Goal: Task Accomplishment & Management: Use online tool/utility

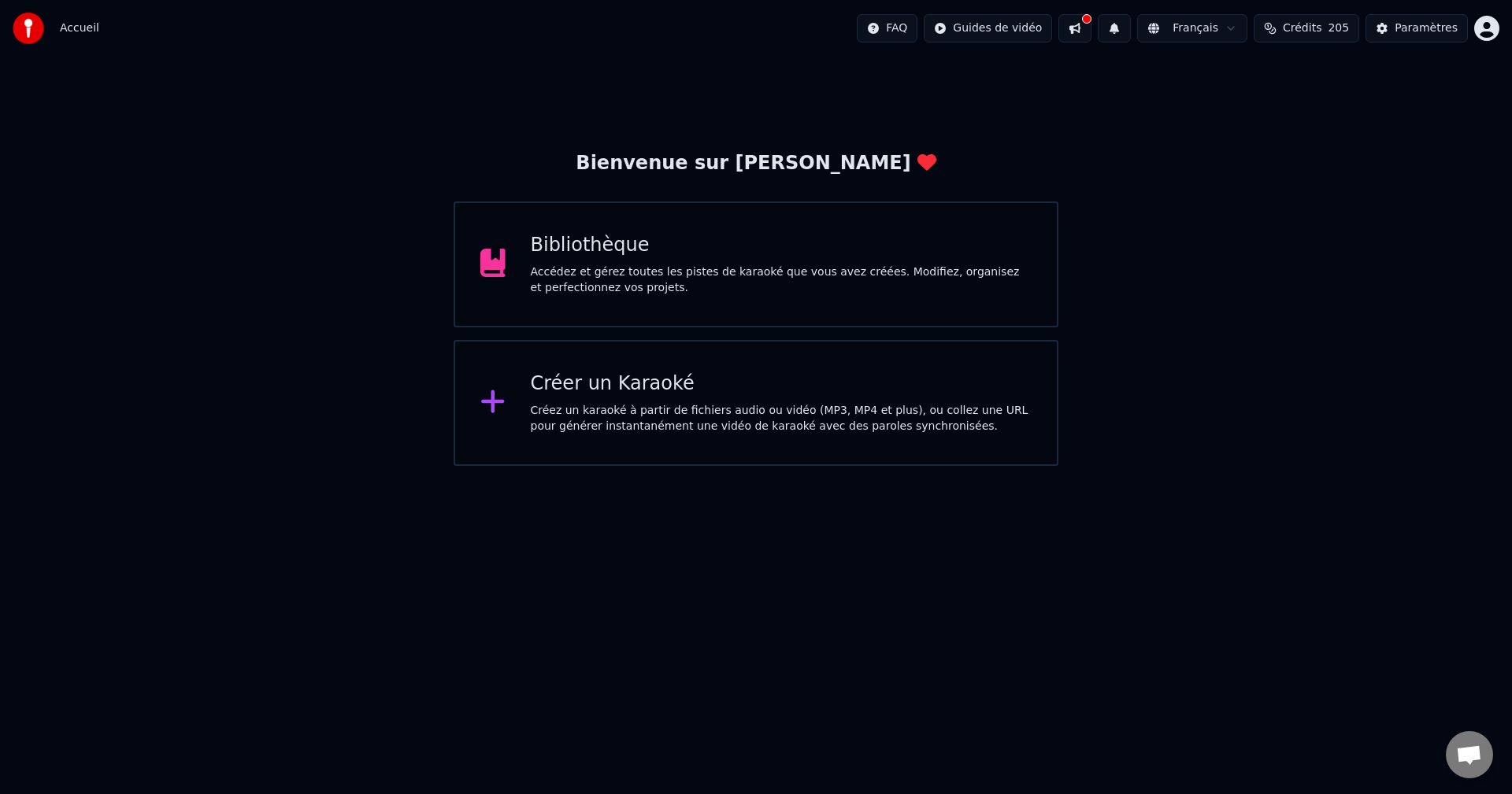
click at [639, 393] on div "Créer un Karaoké" at bounding box center [781, 384] width 502 height 25
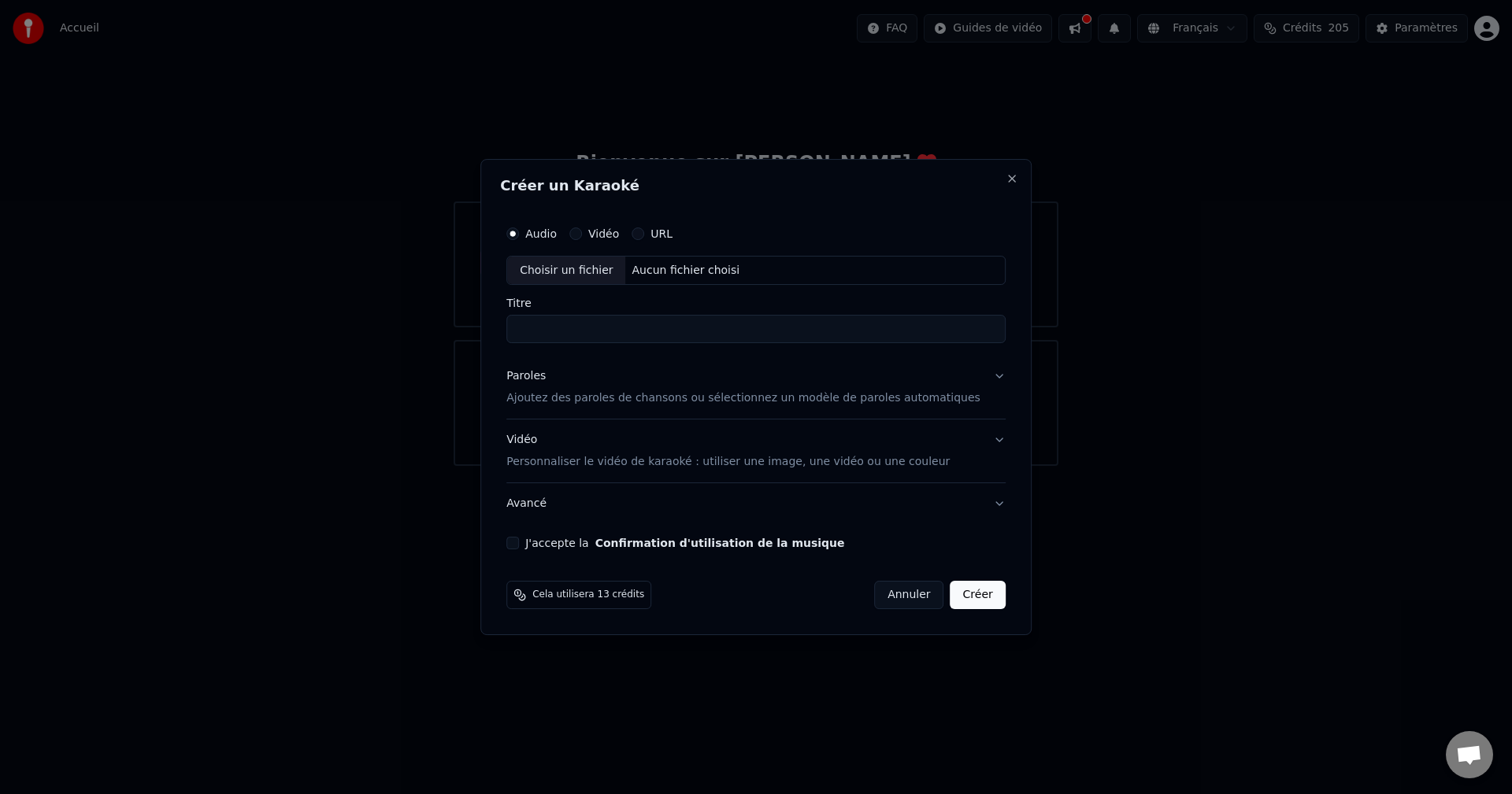
click at [718, 268] on div "Aucun fichier choisi" at bounding box center [686, 270] width 121 height 16
type input "**********"
click at [676, 398] on p "Ajoutez des paroles de chansons ou sélectionnez un modèle de paroles automatiqu…" at bounding box center [743, 398] width 474 height 16
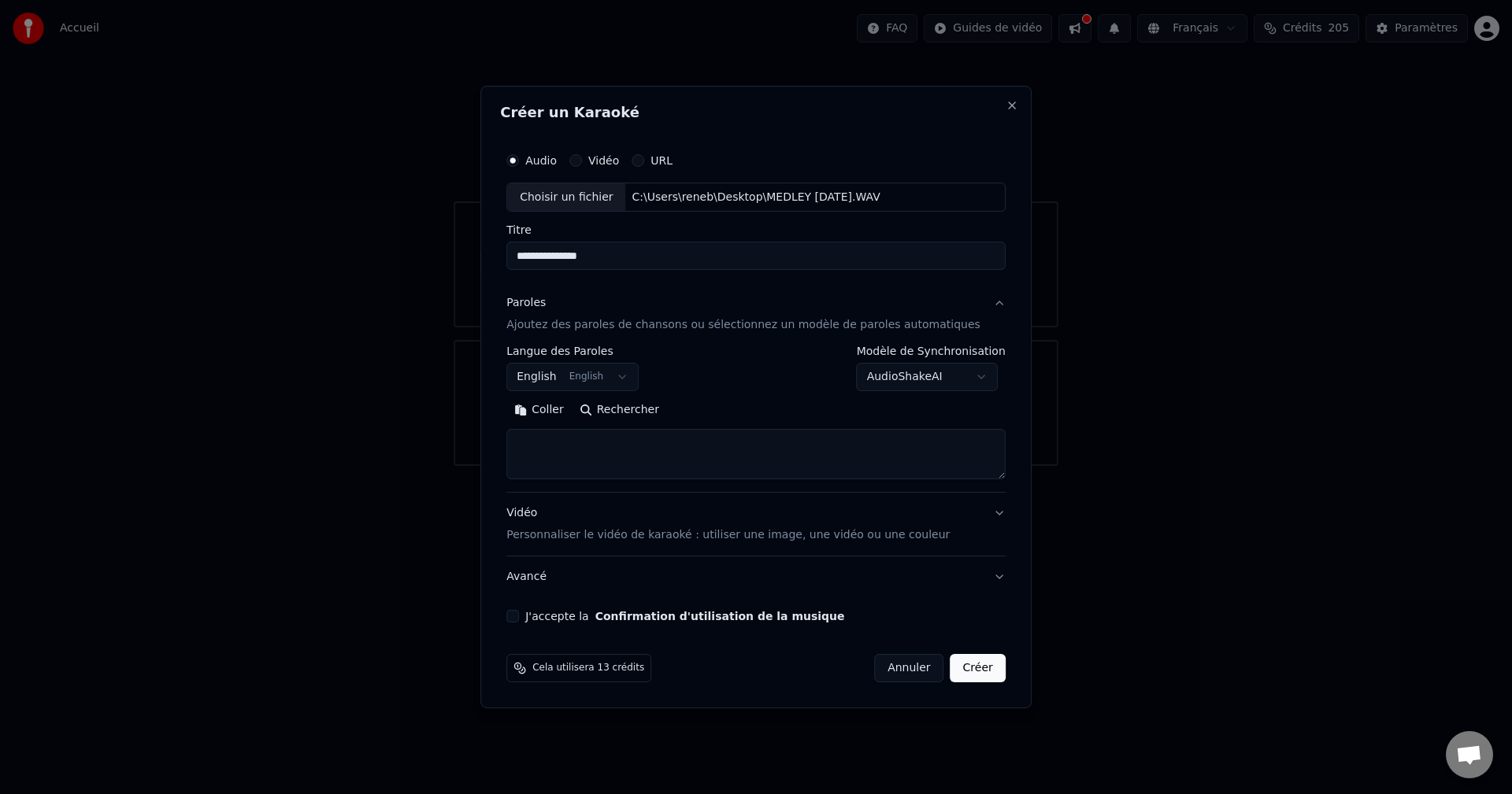
click at [570, 442] on textarea at bounding box center [756, 455] width 500 height 50
paste textarea "**********"
type textarea "**********"
click at [732, 412] on button "Développer" at bounding box center [723, 410] width 97 height 25
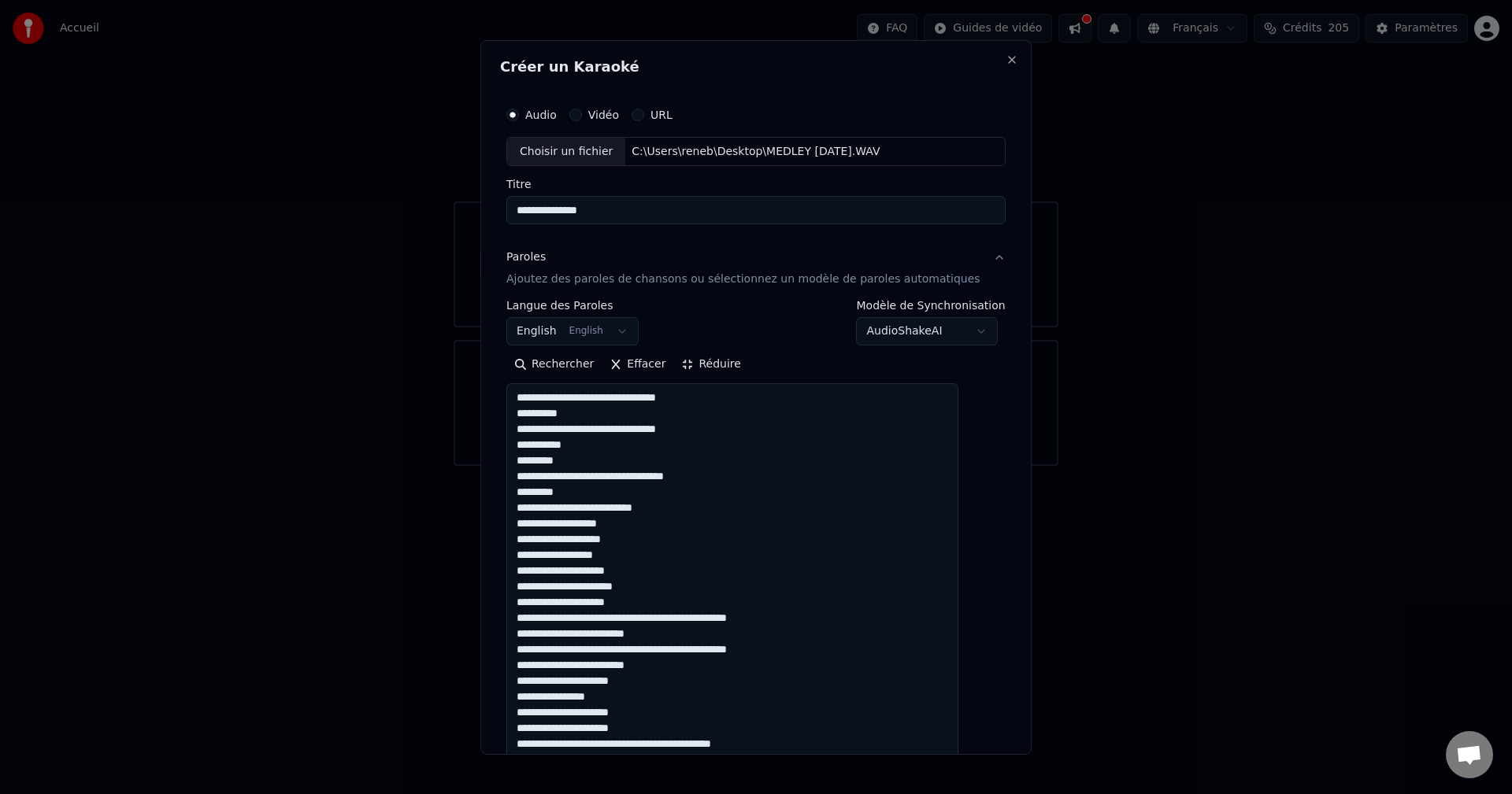
scroll to position [2, 0]
click at [765, 535] on textarea at bounding box center [732, 783] width 452 height 800
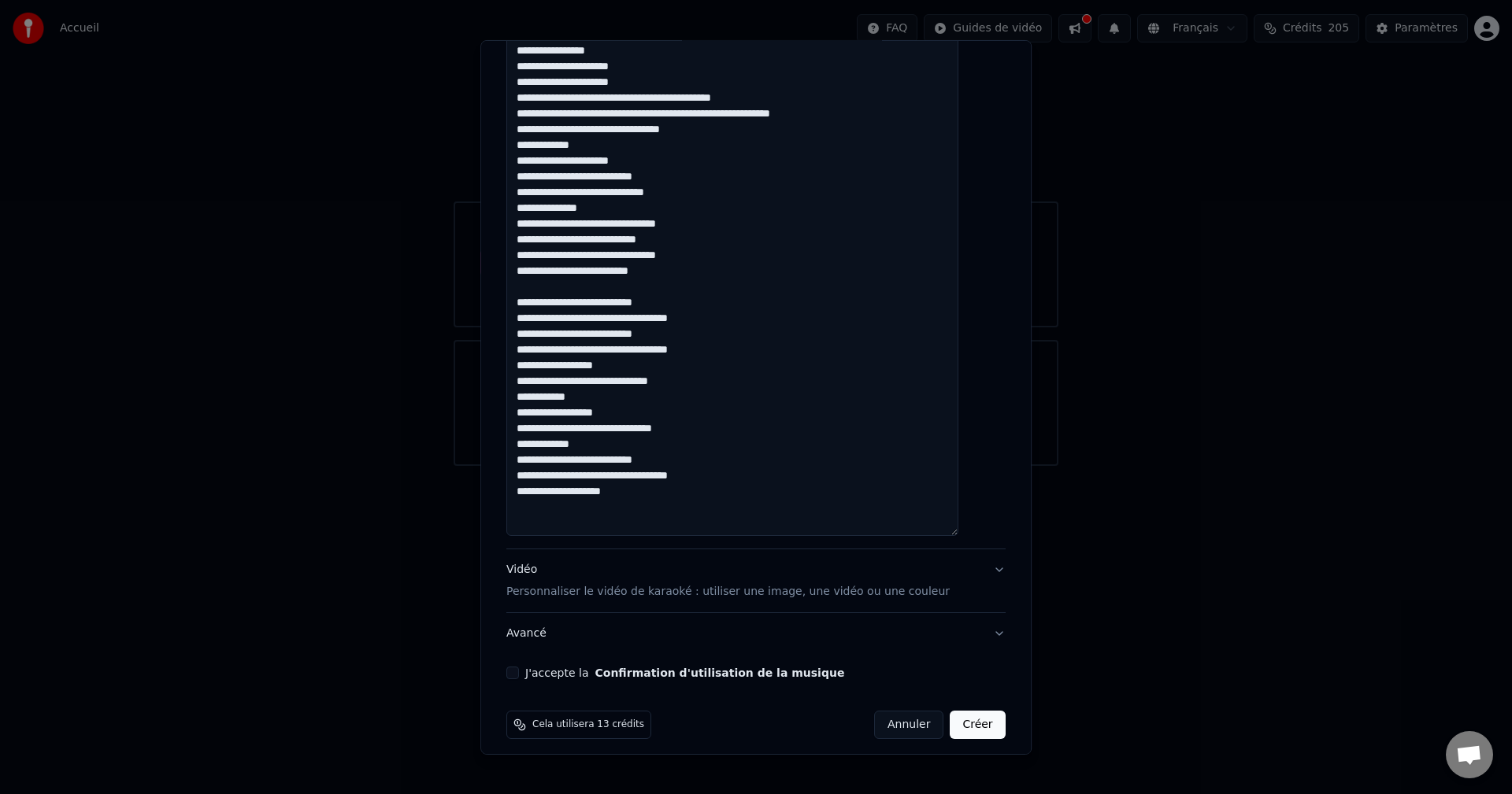
scroll to position [657, 0]
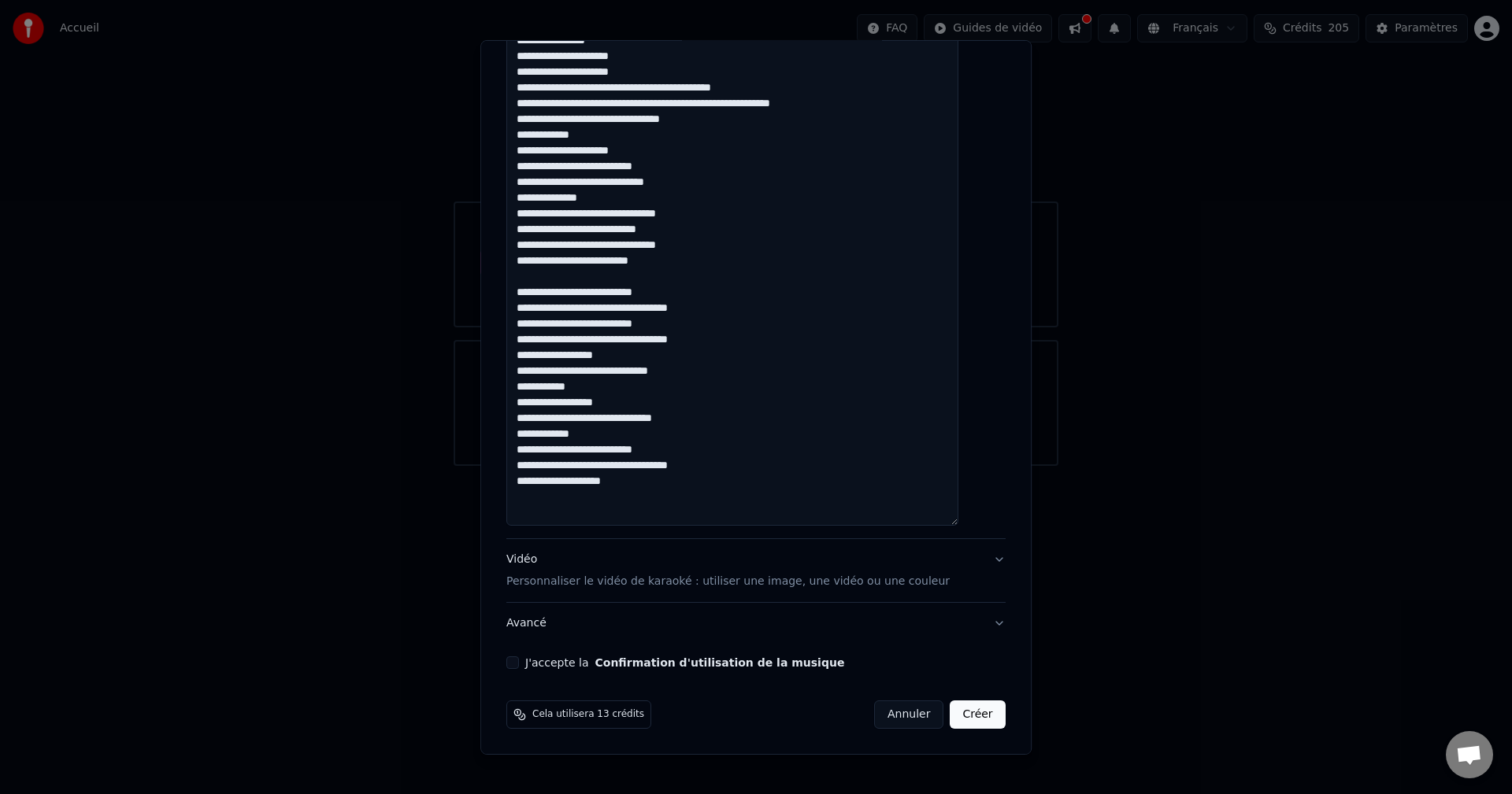
click at [519, 663] on button "J'accepte la Confirmation d'utilisation de la musique" at bounding box center [513, 663] width 13 height 13
click at [950, 716] on button "Créer" at bounding box center [977, 715] width 55 height 29
select select "**"
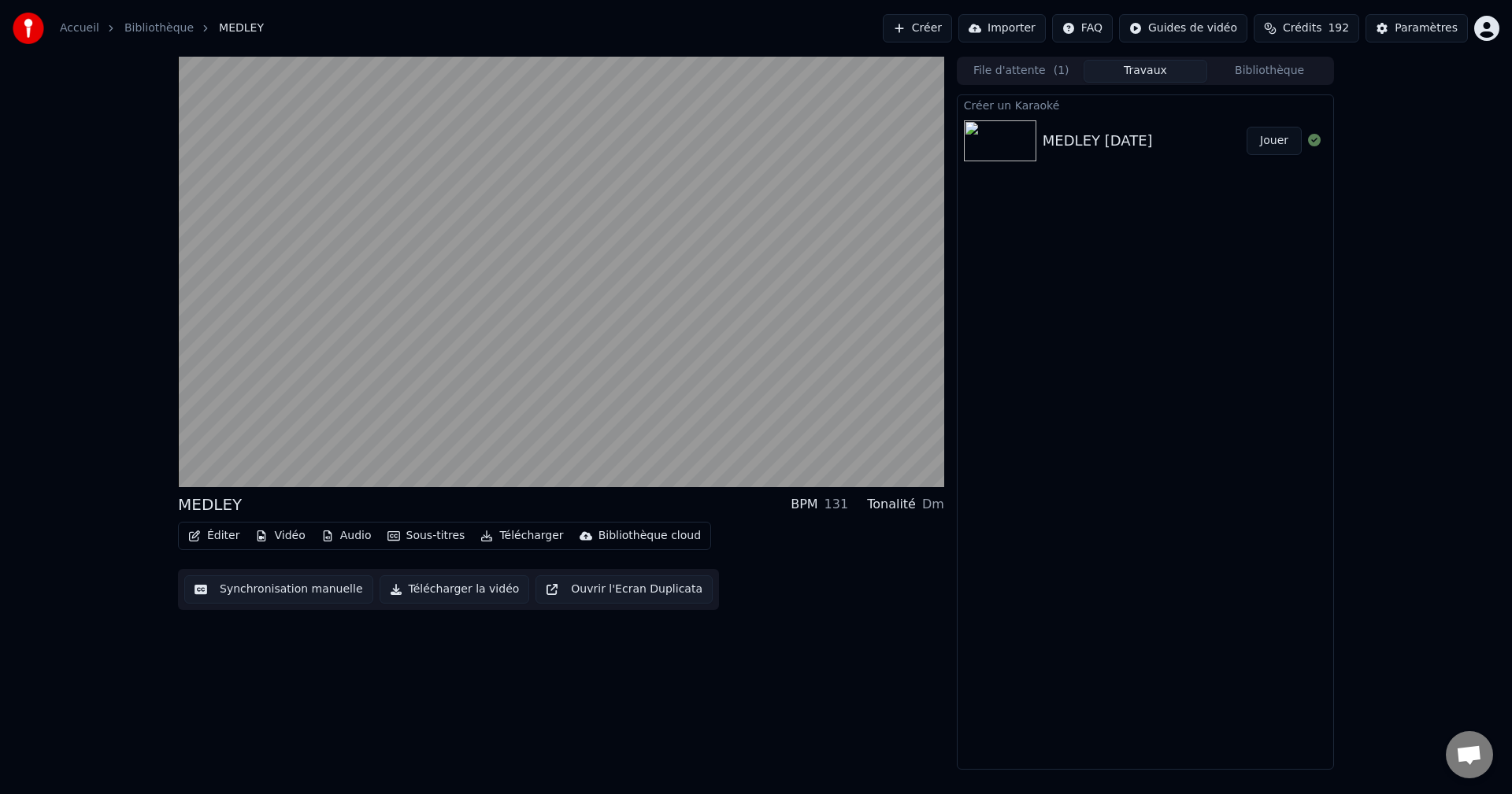
click at [1283, 143] on button "Jouer" at bounding box center [1273, 141] width 55 height 29
click at [1288, 132] on button "Jouer" at bounding box center [1273, 141] width 55 height 29
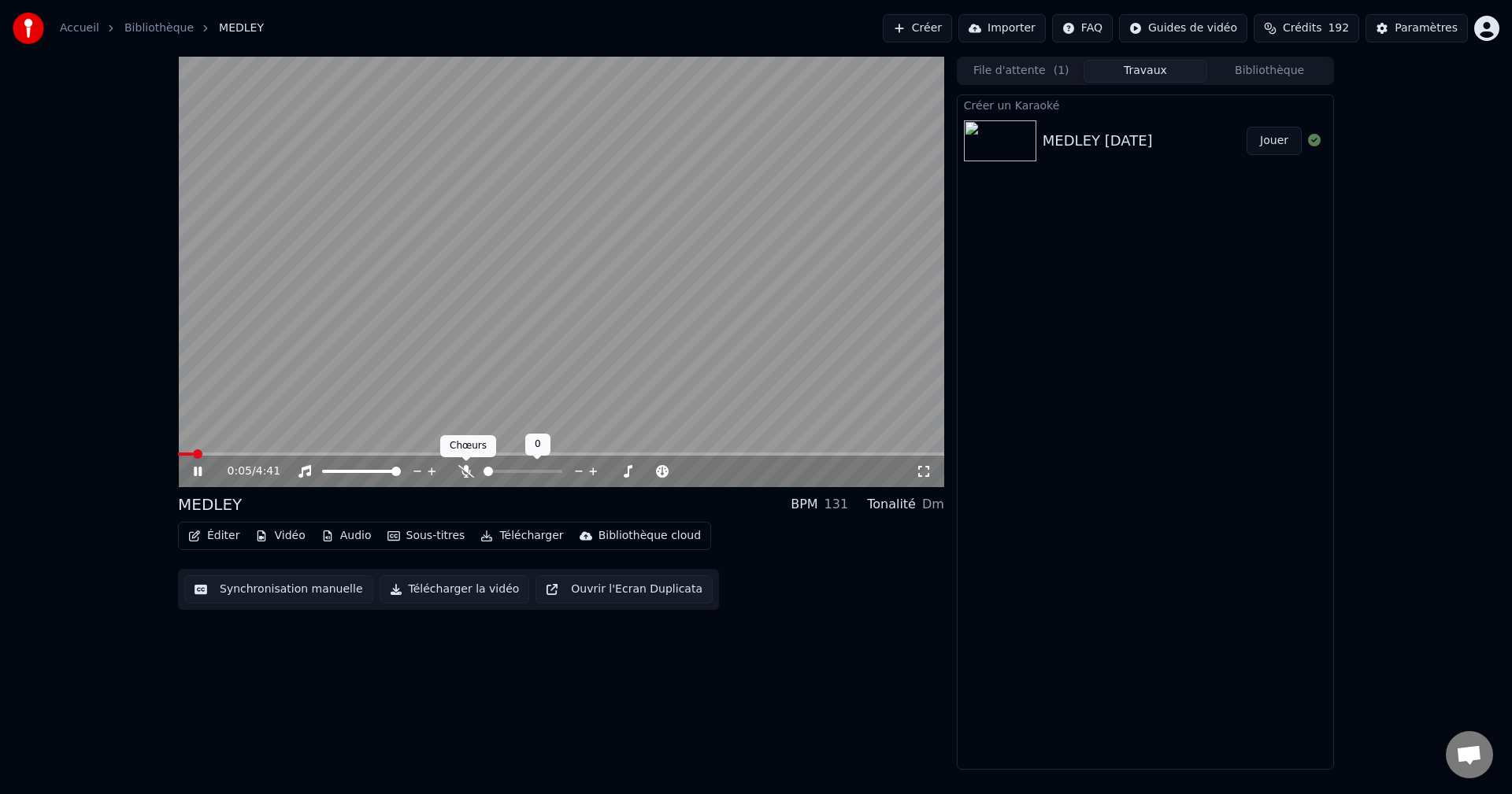
click at [466, 463] on span at bounding box center [466, 462] width 7 height 7
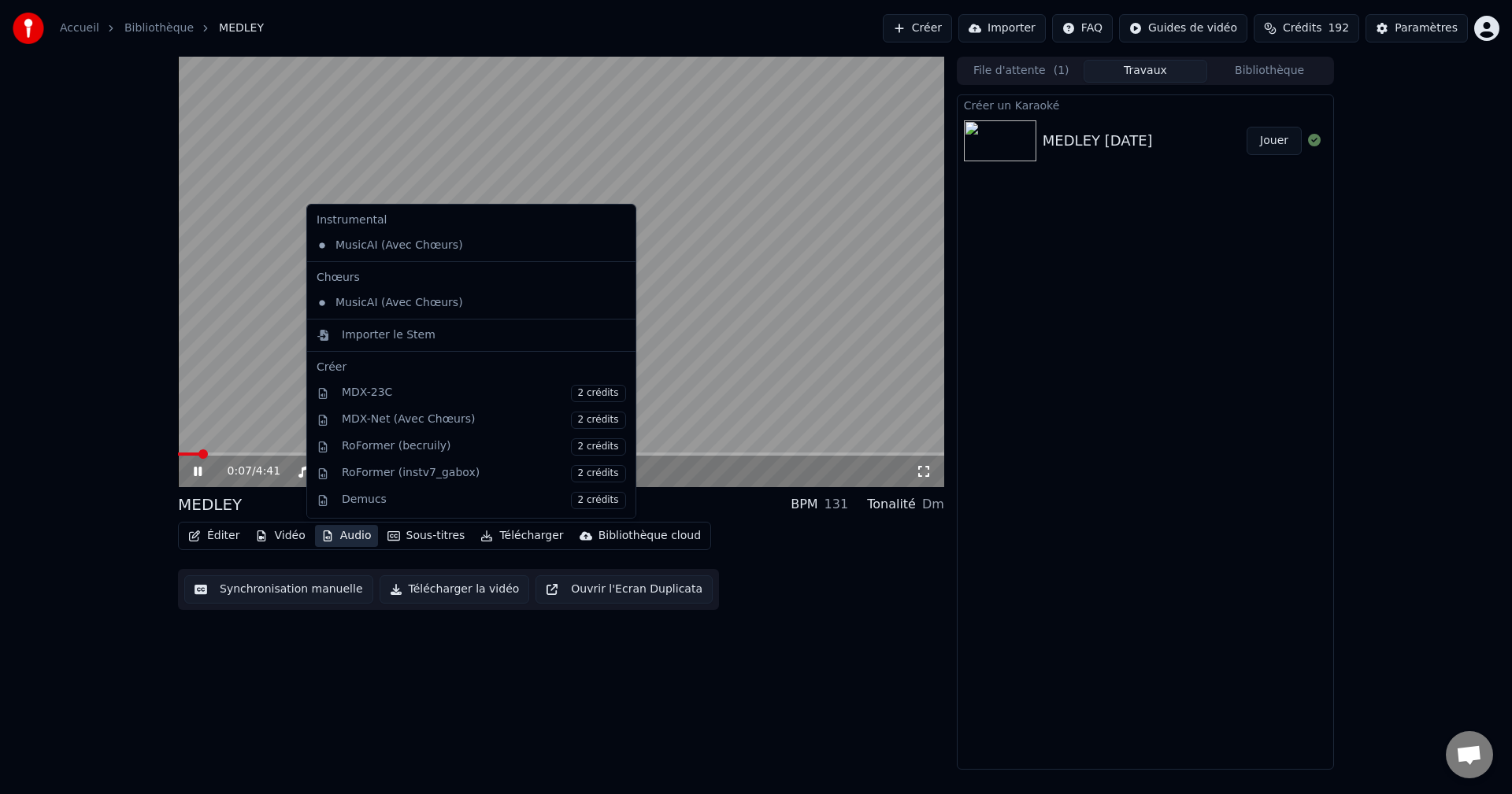
click at [342, 534] on button "Audio" at bounding box center [346, 537] width 63 height 22
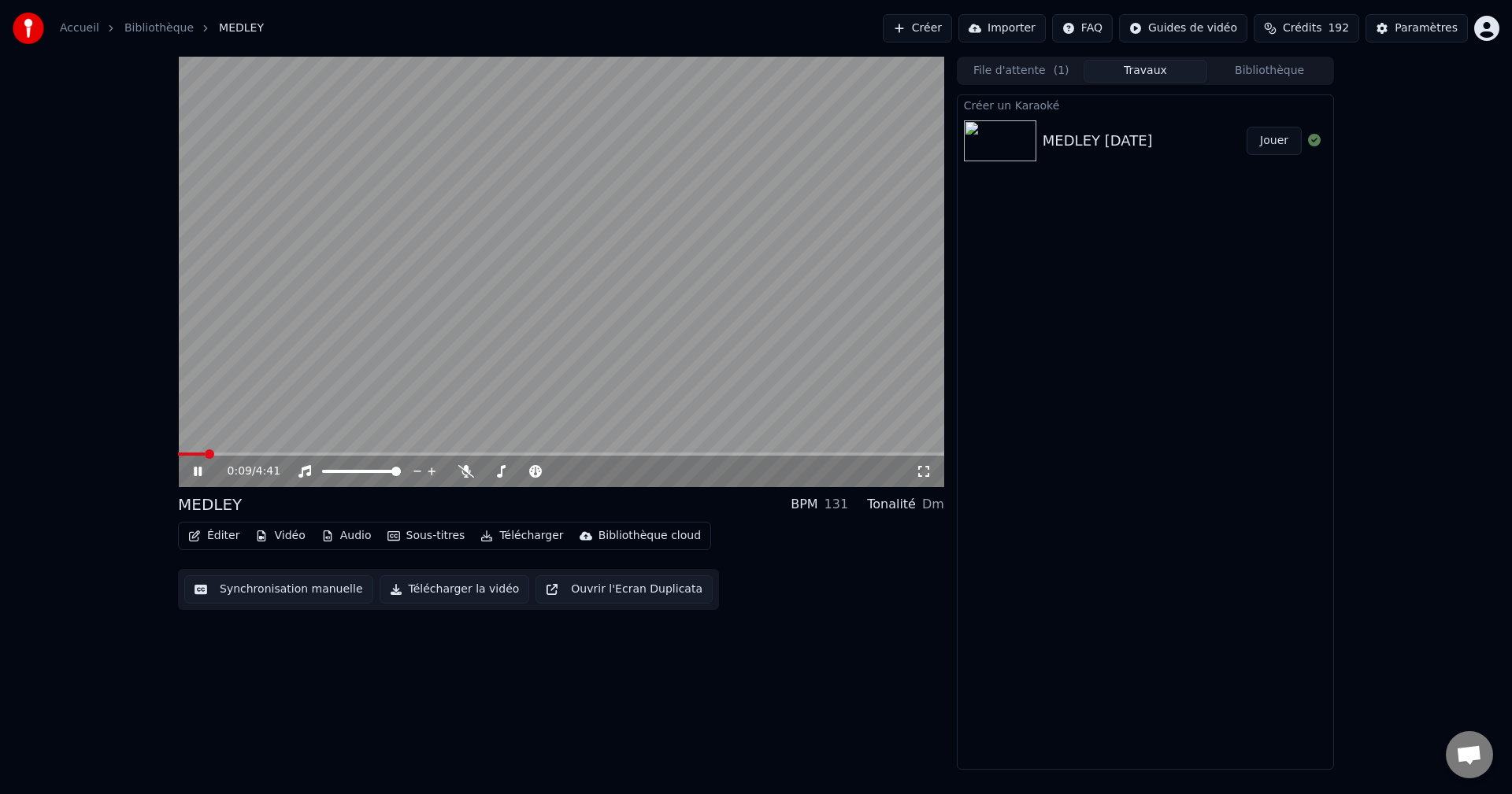
click at [777, 659] on div "0:09 / 4:41 MEDLEY BPM 131 Tonalité Dm Éditer Vidéo Audio Sous-titres Télécharg…" at bounding box center [561, 413] width 766 height 713
click at [472, 465] on icon at bounding box center [465, 472] width 16 height 13
click at [466, 474] on icon at bounding box center [465, 472] width 8 height 13
click at [466, 474] on icon at bounding box center [465, 472] width 16 height 13
click at [467, 465] on icon at bounding box center [465, 472] width 16 height 13
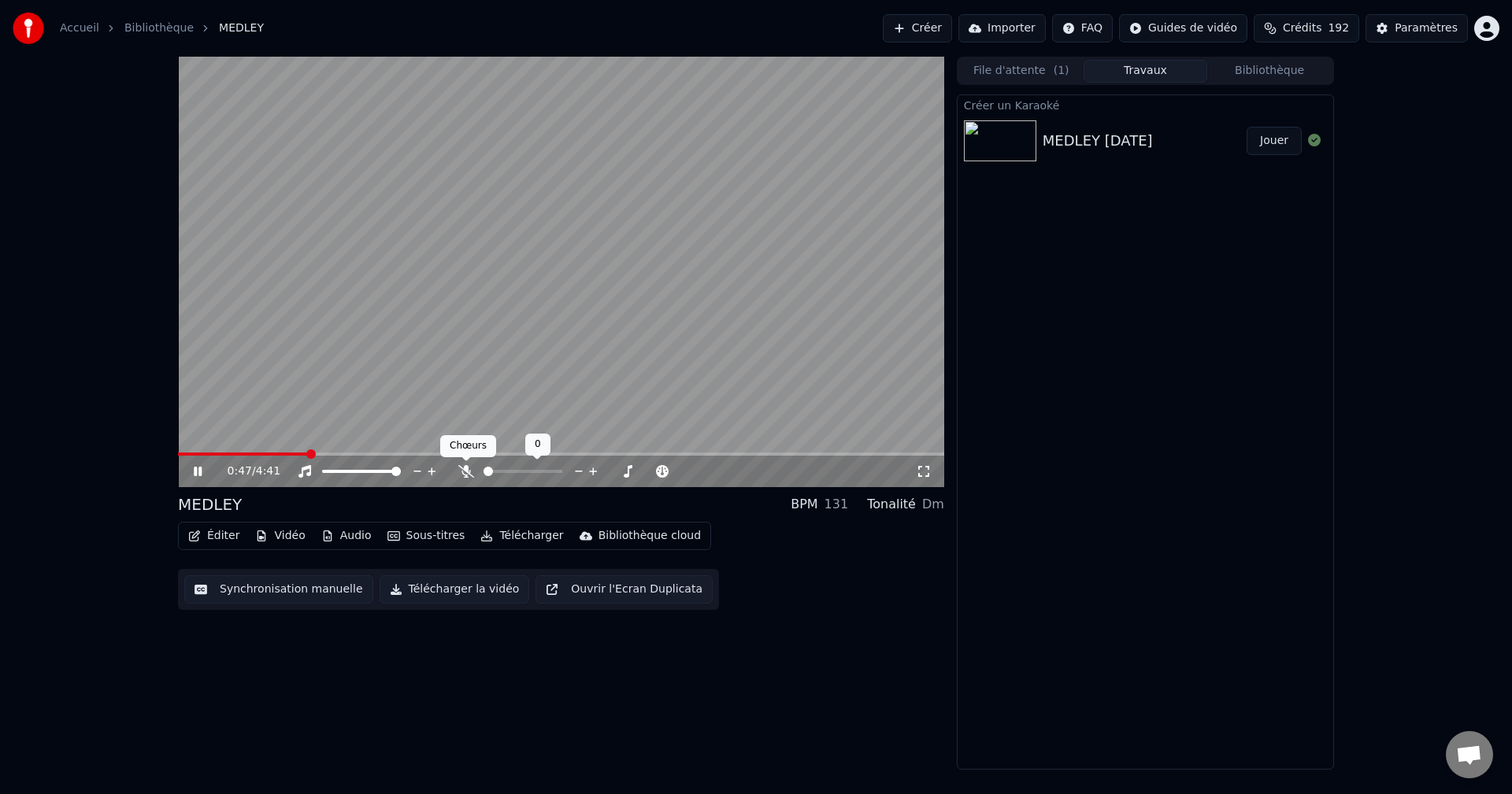
click at [465, 468] on icon at bounding box center [465, 472] width 16 height 13
click at [465, 468] on icon at bounding box center [465, 472] width 8 height 13
click at [465, 468] on icon at bounding box center [465, 472] width 16 height 13
click at [465, 468] on icon at bounding box center [465, 472] width 8 height 13
click at [465, 468] on icon at bounding box center [465, 472] width 16 height 13
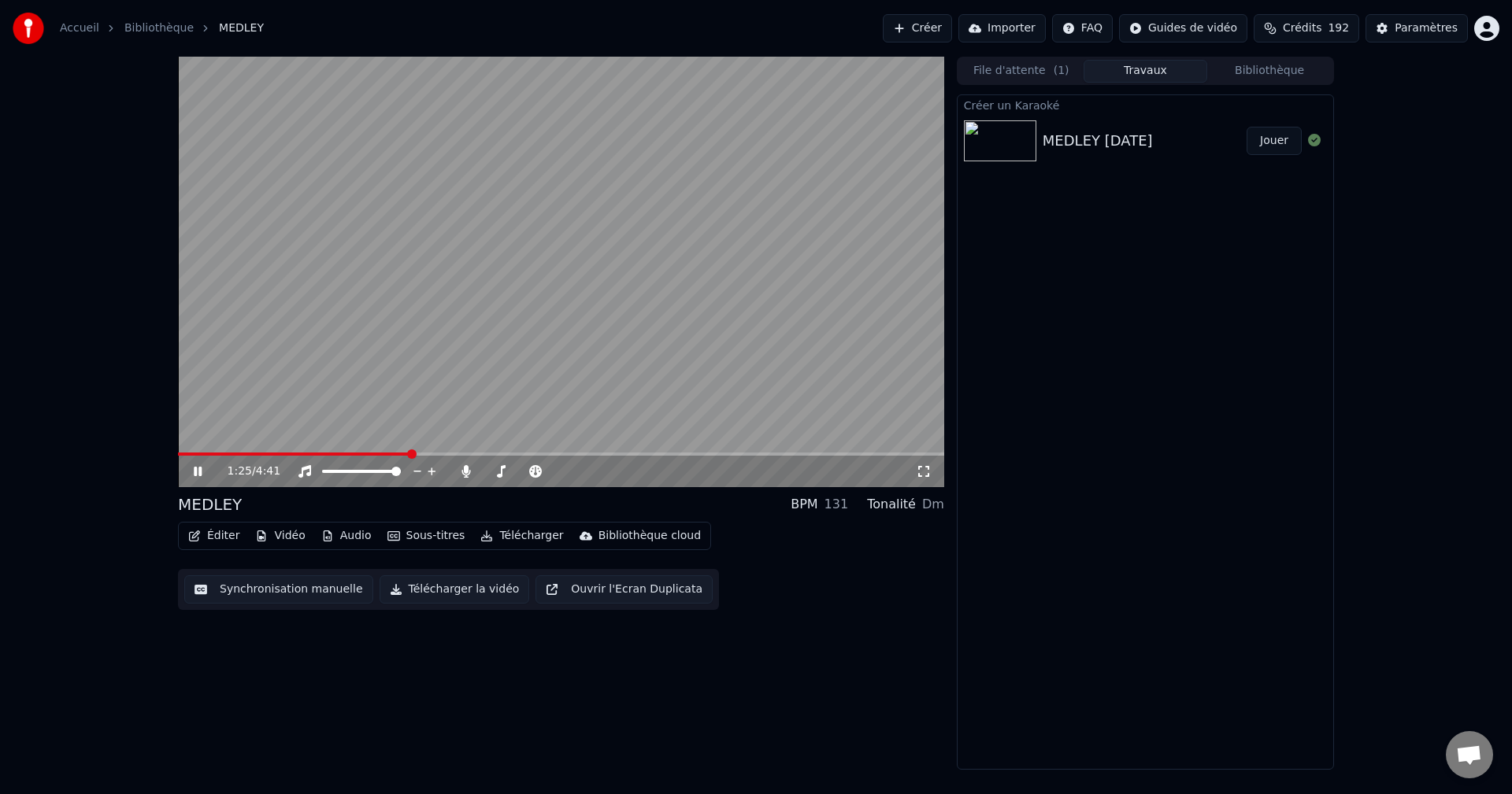
click at [1271, 142] on button "Jouer" at bounding box center [1273, 141] width 55 height 29
click at [308, 472] on icon at bounding box center [305, 472] width 16 height 13
click at [464, 472] on icon at bounding box center [465, 472] width 8 height 13
click at [464, 472] on icon at bounding box center [465, 472] width 16 height 13
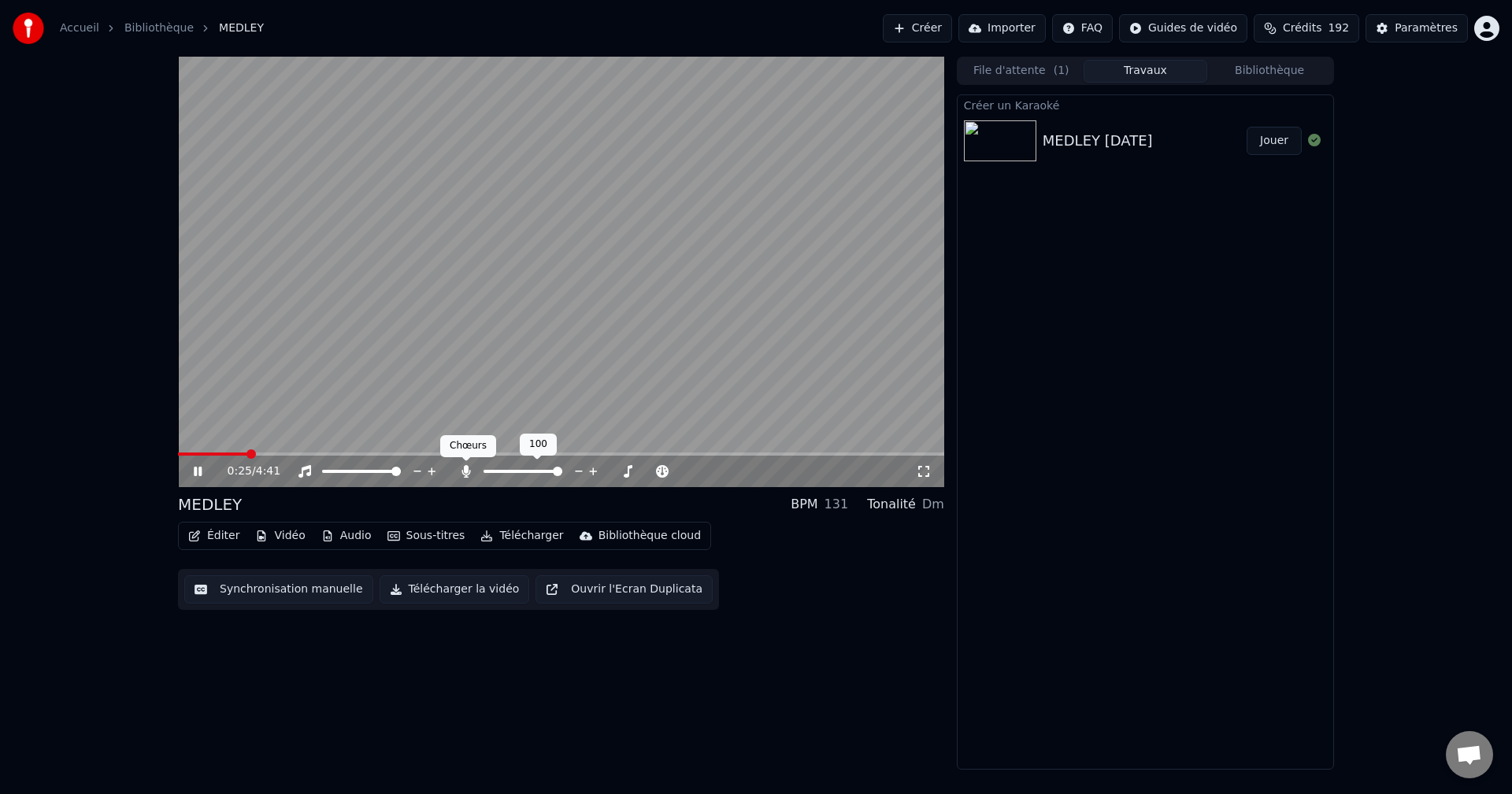
click at [463, 474] on icon at bounding box center [465, 472] width 8 height 13
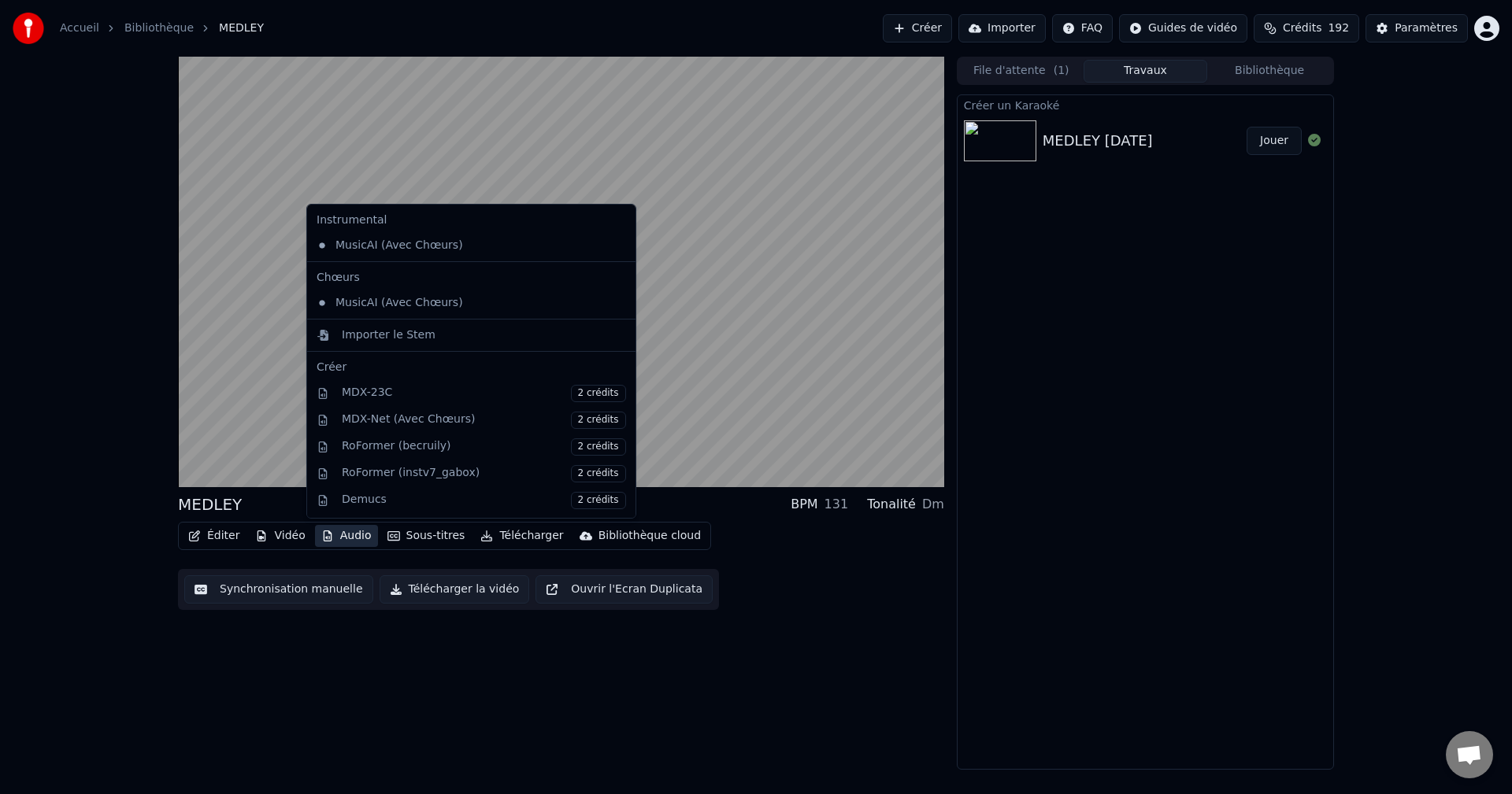
click at [347, 536] on button "Audio" at bounding box center [346, 537] width 63 height 22
click at [400, 303] on div "MusicAI (Avec Chœurs)" at bounding box center [459, 303] width 298 height 25
click at [353, 530] on button "Audio" at bounding box center [346, 537] width 63 height 22
click at [378, 339] on div "Importer le Stem" at bounding box center [388, 335] width 94 height 16
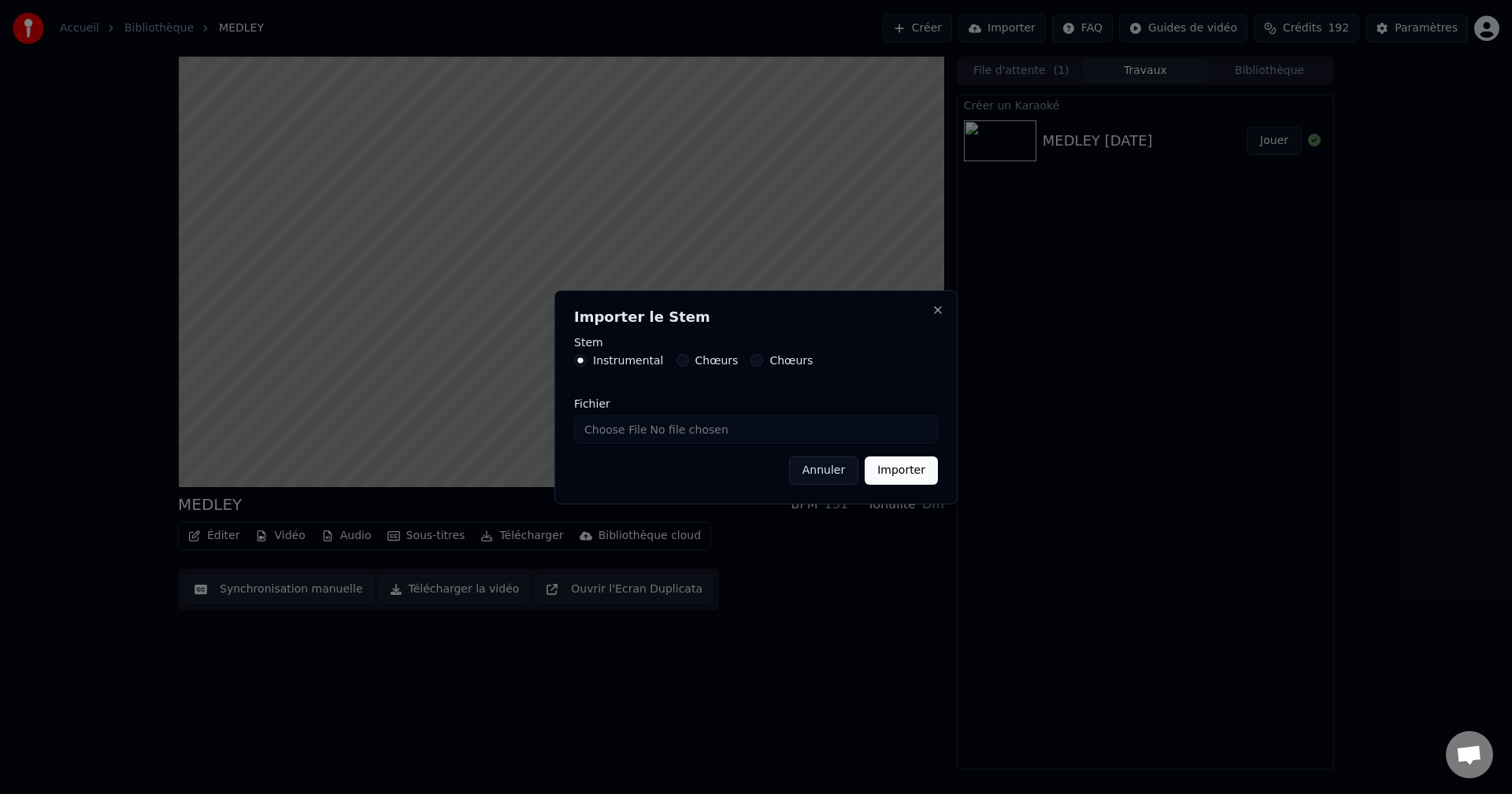
click at [921, 474] on button "Importer" at bounding box center [901, 471] width 73 height 29
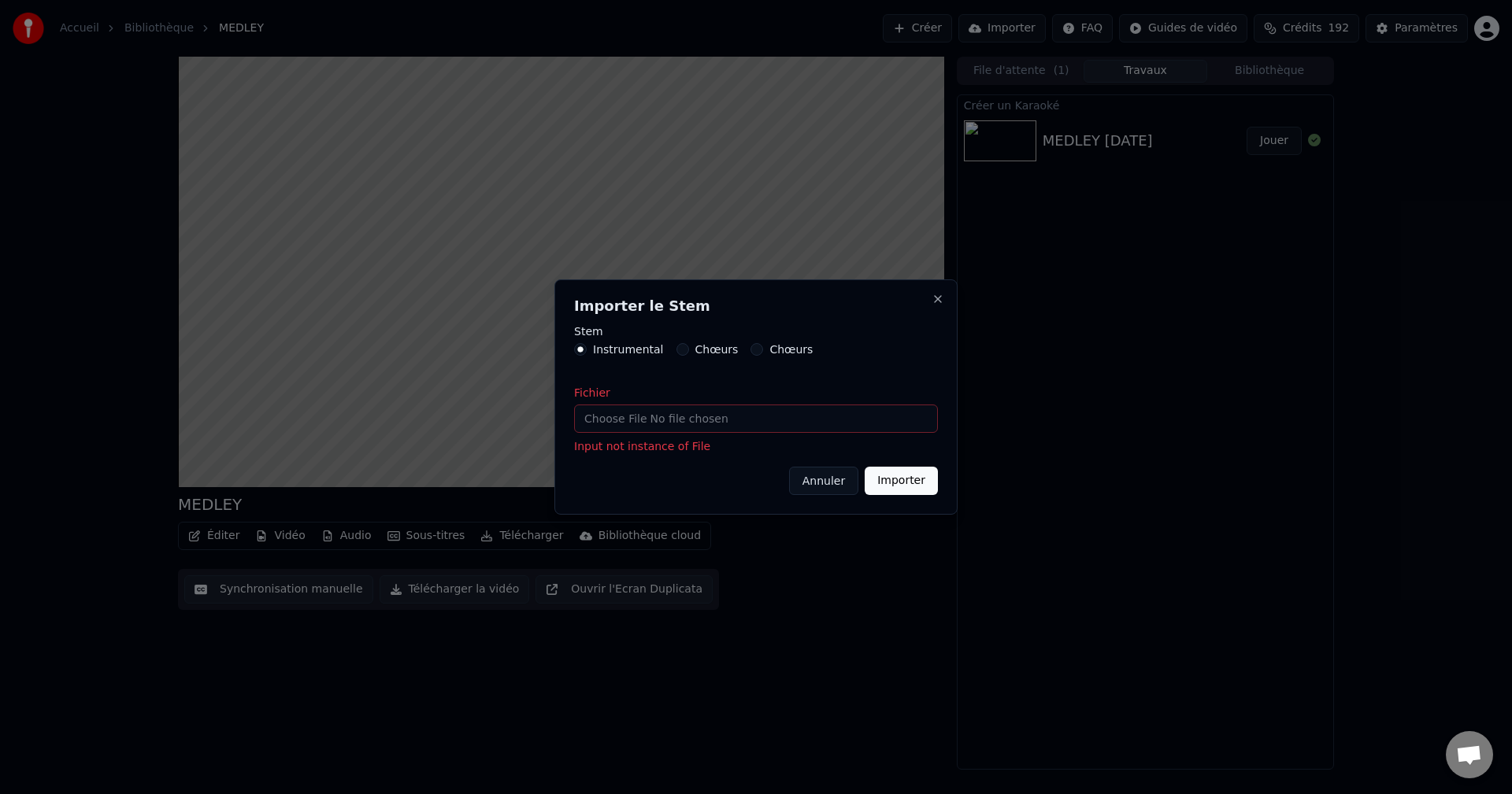
click at [815, 484] on button "Annuler" at bounding box center [824, 481] width 70 height 29
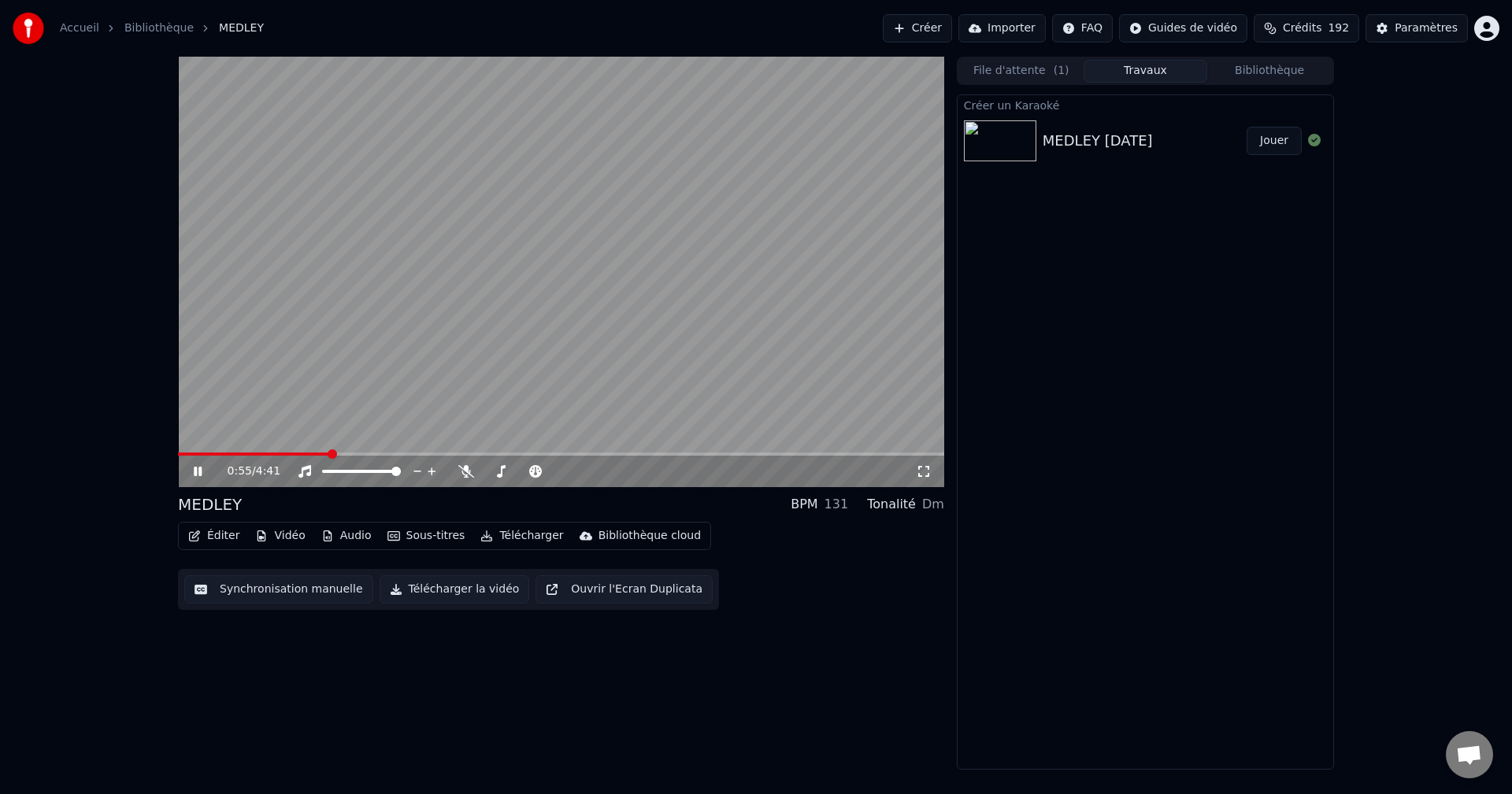
click at [198, 464] on div "0:55 / 4:41" at bounding box center [560, 471] width 753 height 16
click at [201, 468] on icon at bounding box center [198, 472] width 7 height 9
click at [347, 540] on button "Audio" at bounding box center [346, 537] width 63 height 22
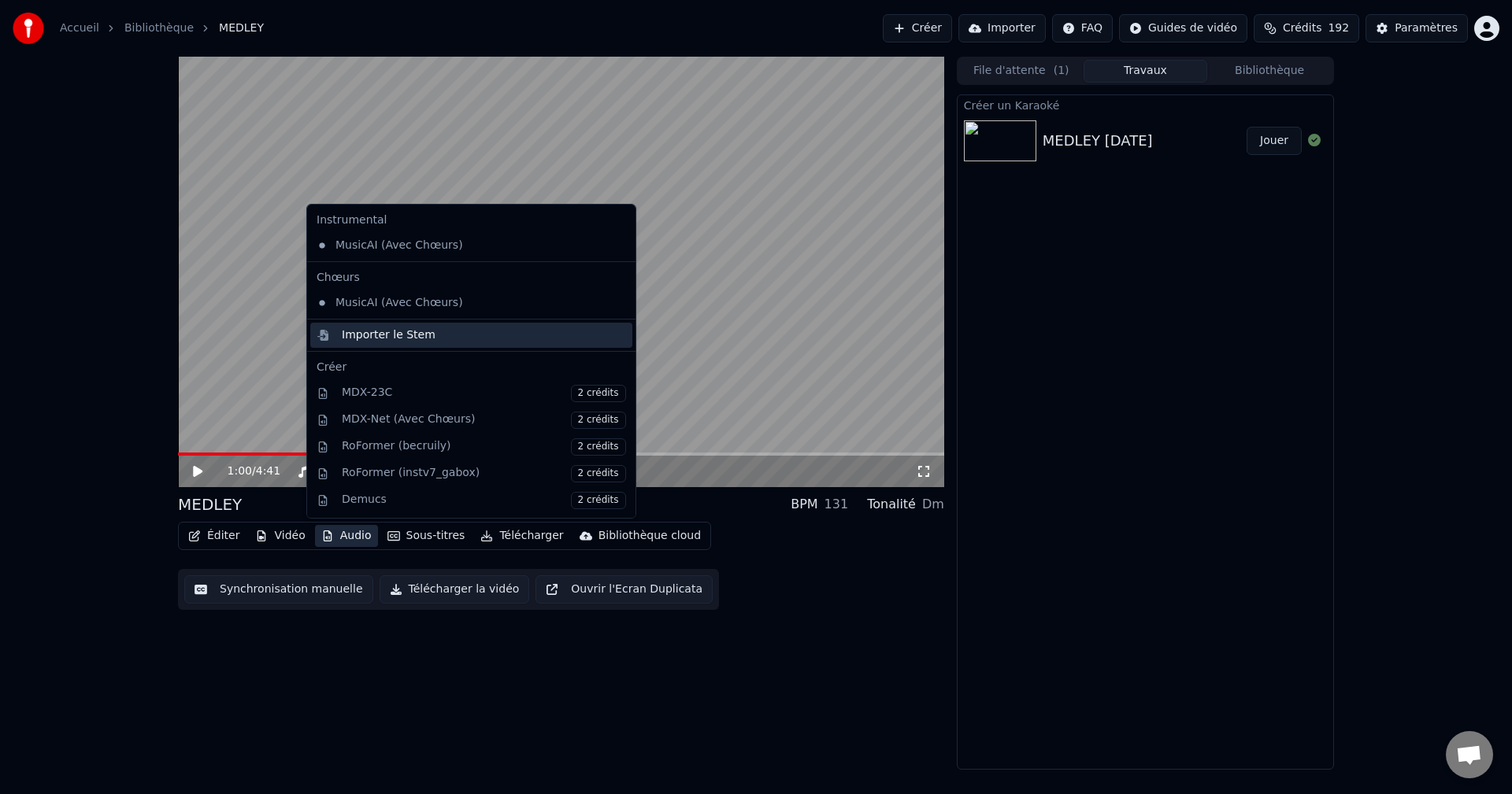
click at [407, 333] on div "Importer le Stem" at bounding box center [388, 335] width 94 height 16
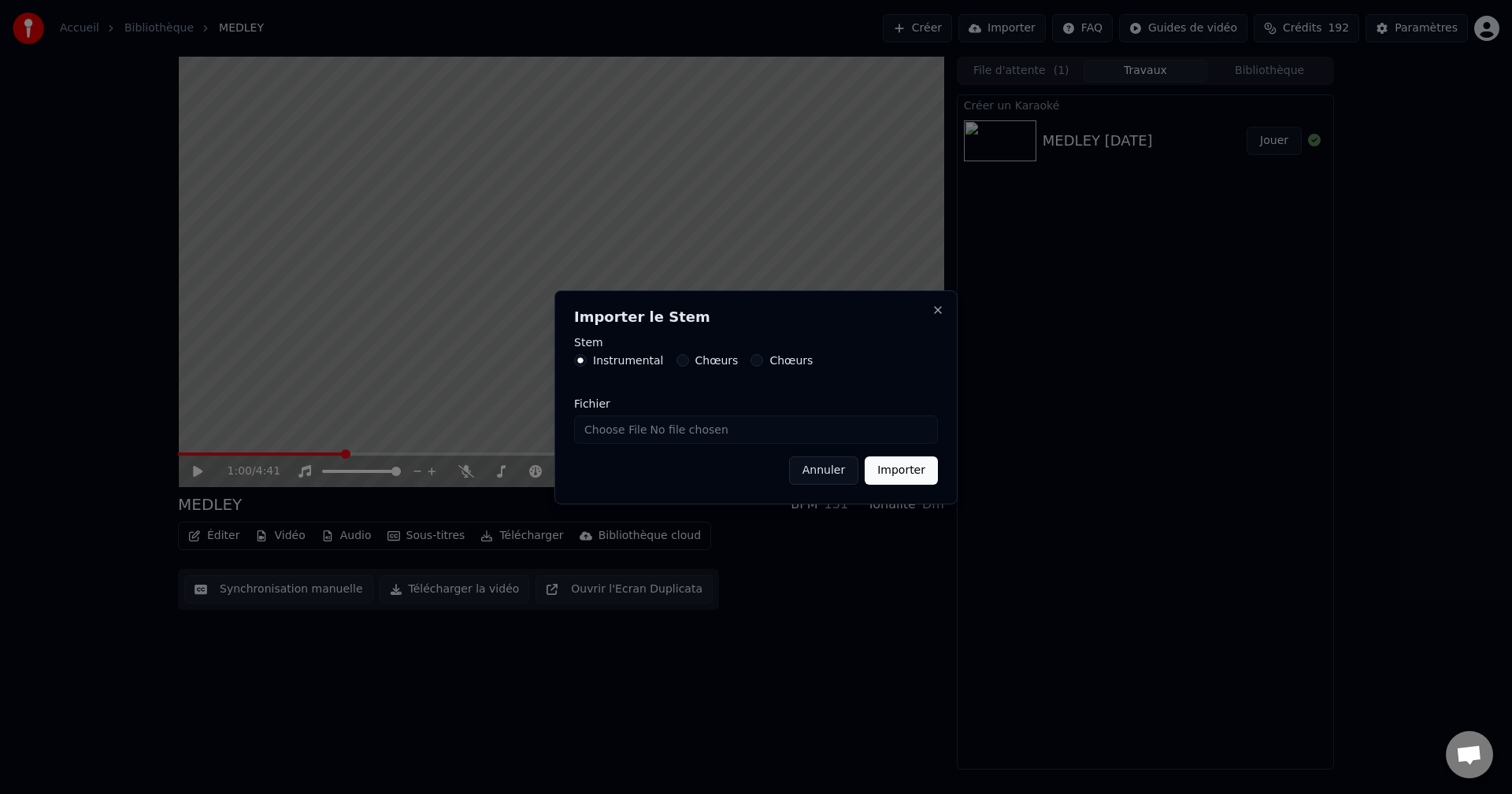
click at [734, 432] on input "Fichier" at bounding box center [756, 430] width 364 height 29
type input "**********"
click at [903, 472] on button "Importer" at bounding box center [901, 471] width 73 height 29
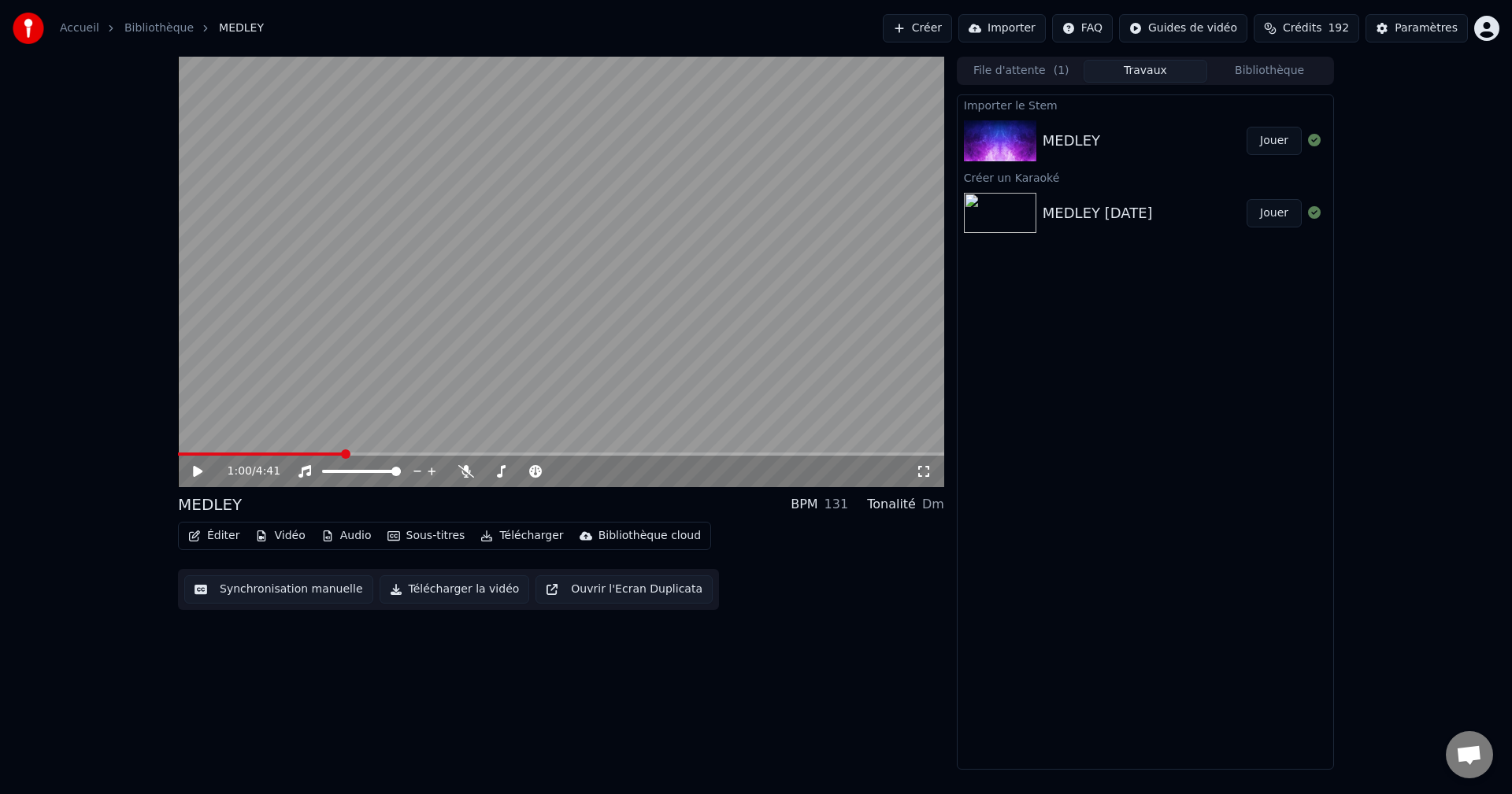
click at [1283, 144] on button "Jouer" at bounding box center [1273, 141] width 55 height 29
click at [463, 469] on icon at bounding box center [465, 472] width 16 height 13
click at [462, 468] on icon at bounding box center [465, 472] width 16 height 13
click at [463, 474] on icon at bounding box center [465, 472] width 8 height 13
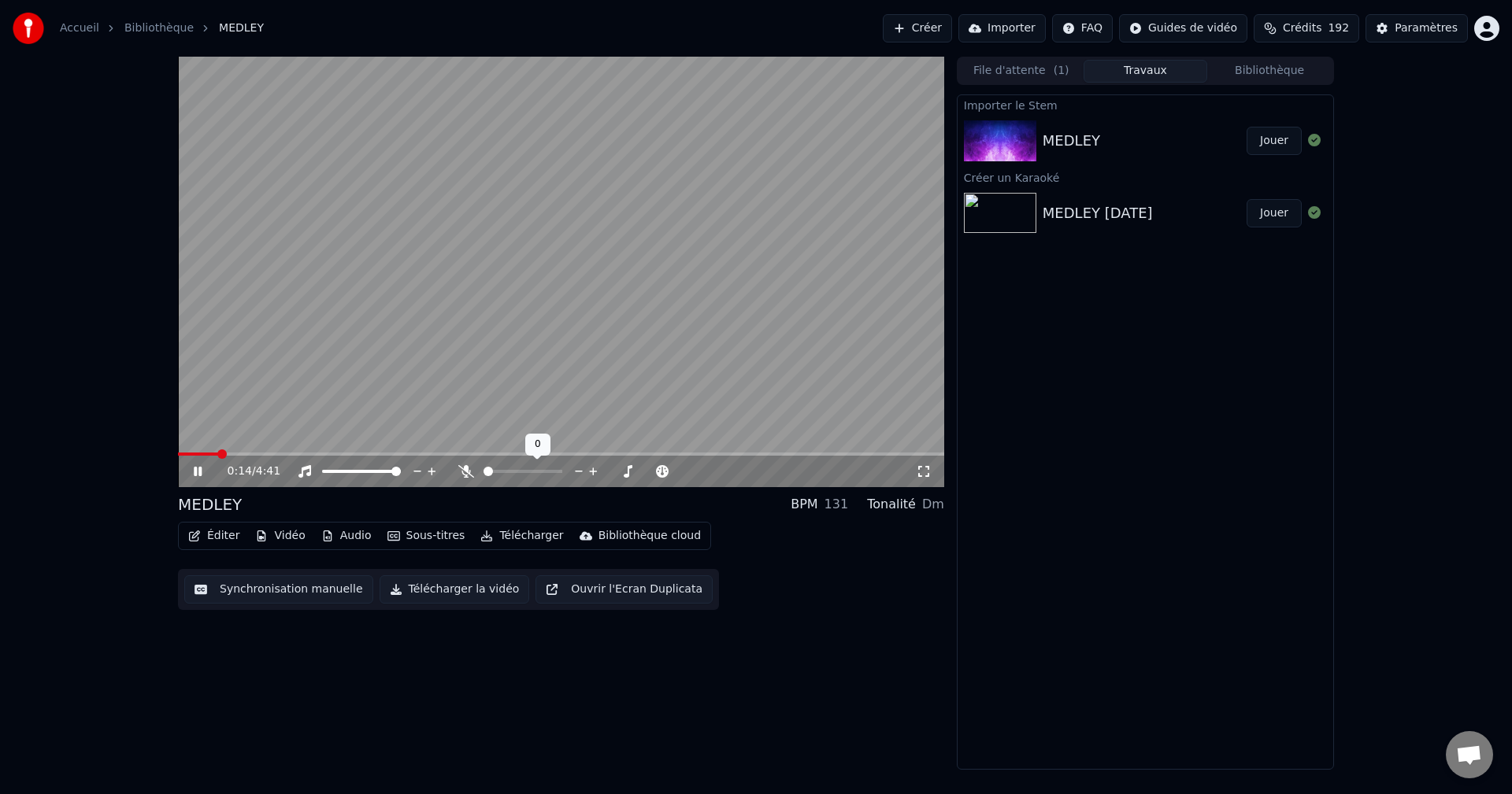
click at [462, 476] on icon at bounding box center [465, 472] width 16 height 13
click at [464, 470] on icon at bounding box center [465, 472] width 8 height 13
click at [464, 471] on icon at bounding box center [465, 472] width 16 height 13
click at [464, 471] on icon at bounding box center [465, 472] width 8 height 13
click at [273, 451] on video at bounding box center [561, 272] width 766 height 431
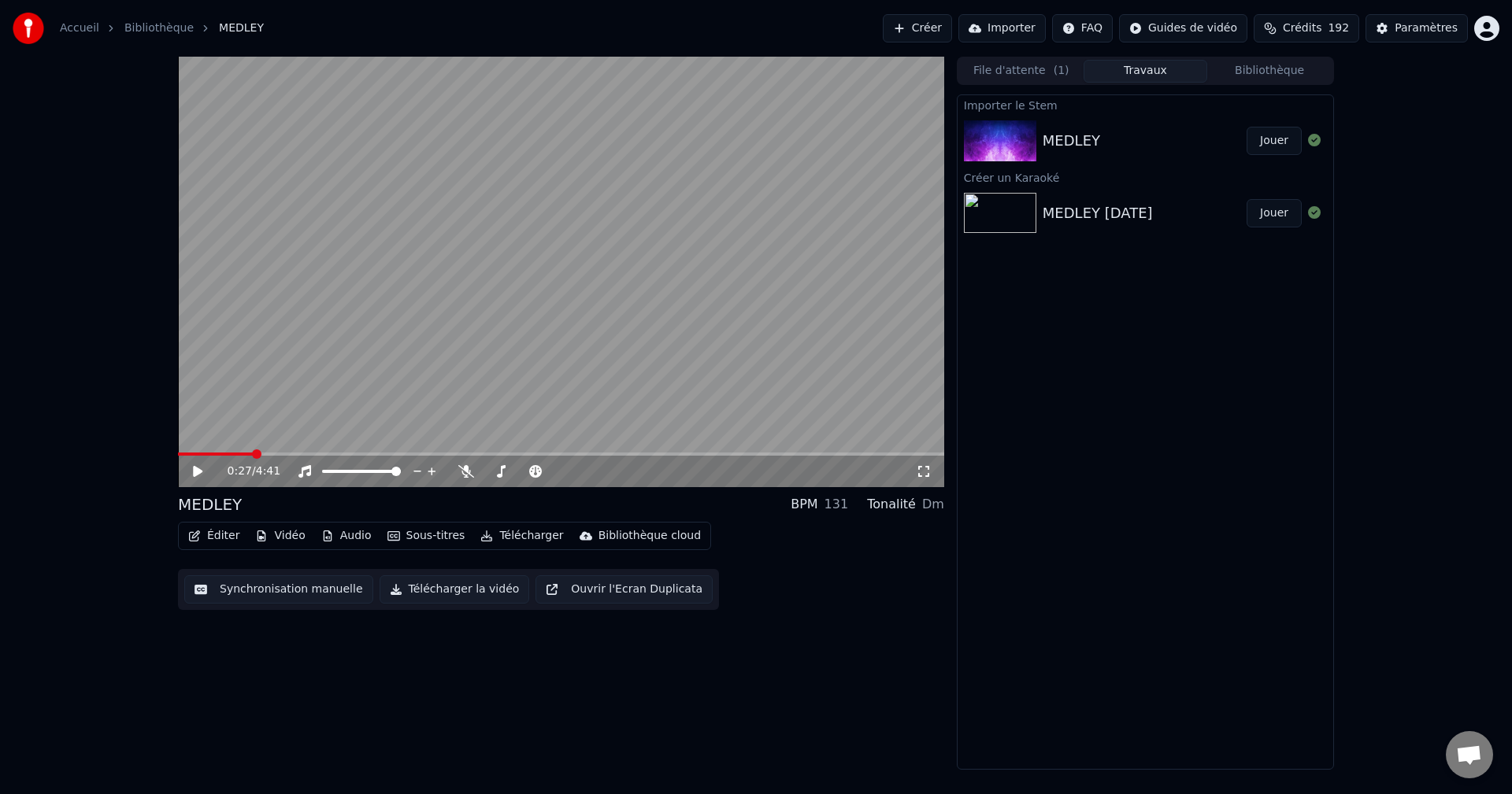
click at [280, 453] on span at bounding box center [561, 454] width 766 height 3
click at [190, 469] on icon at bounding box center [209, 472] width 37 height 13
click at [463, 469] on icon at bounding box center [465, 472] width 16 height 13
click at [339, 453] on span at bounding box center [561, 454] width 766 height 3
drag, startPoint x: 184, startPoint y: 465, endPoint x: 198, endPoint y: 469, distance: 14.6
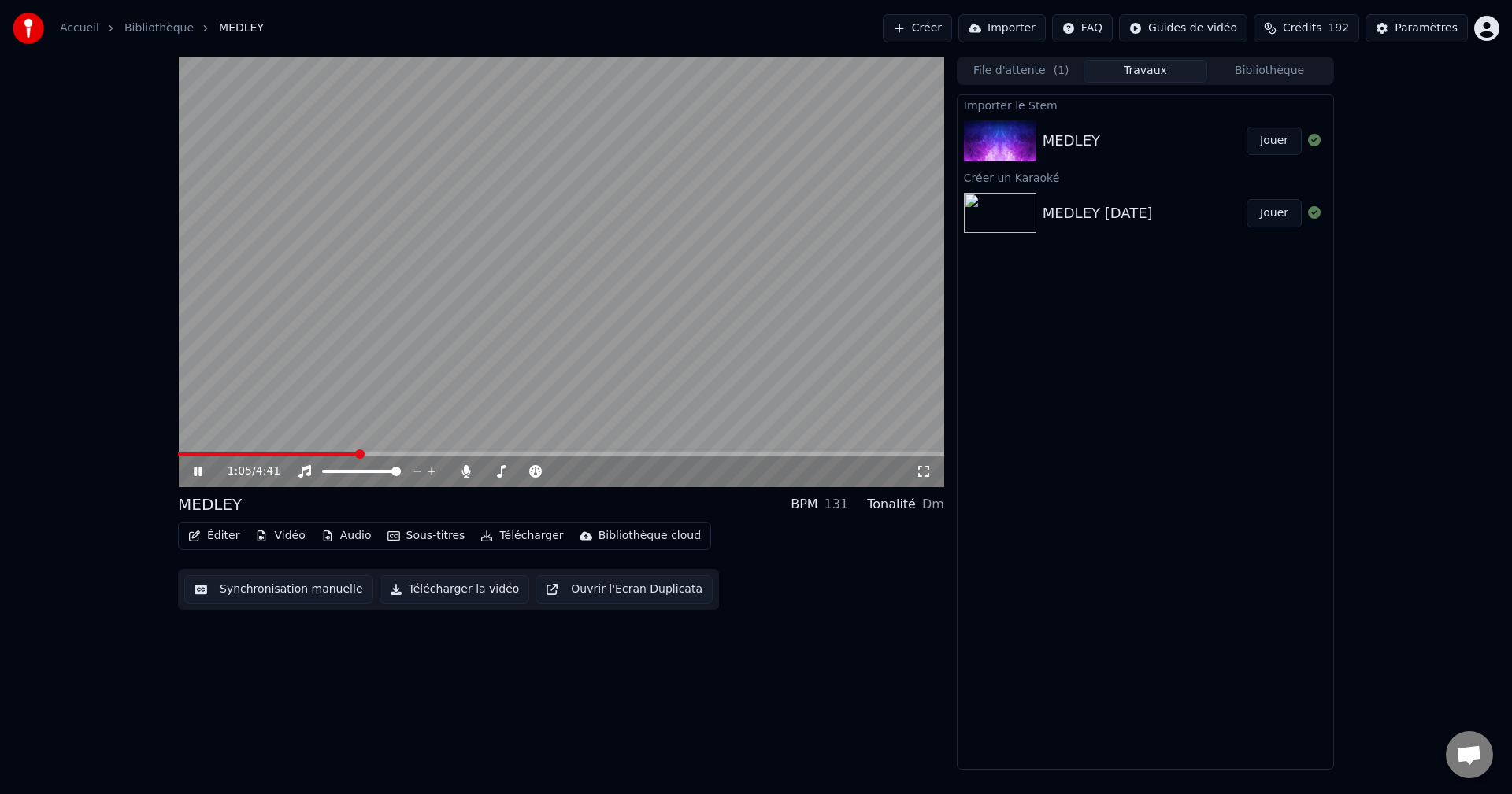
click at [184, 465] on div "1:05 / 4:41" at bounding box center [561, 472] width 766 height 32
click at [200, 469] on icon at bounding box center [209, 472] width 37 height 13
click at [1283, 215] on button "Jouer" at bounding box center [1273, 214] width 55 height 29
drag, startPoint x: 197, startPoint y: 466, endPoint x: 203, endPoint y: 459, distance: 9.2
click at [199, 464] on div "0:02 / 4:41" at bounding box center [560, 471] width 753 height 16
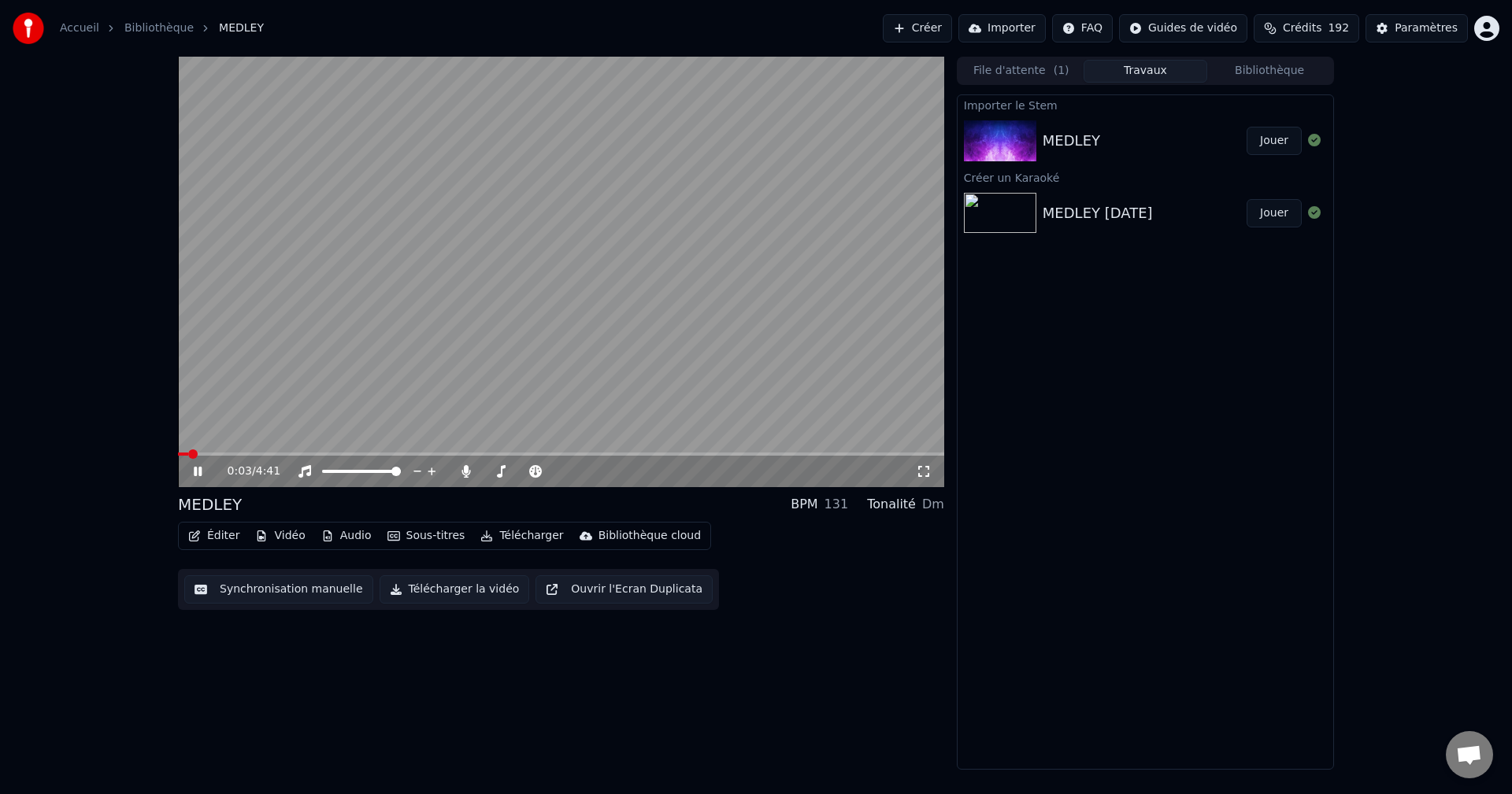
click at [200, 475] on icon at bounding box center [198, 472] width 7 height 9
click at [342, 536] on button "Audio" at bounding box center [346, 537] width 63 height 22
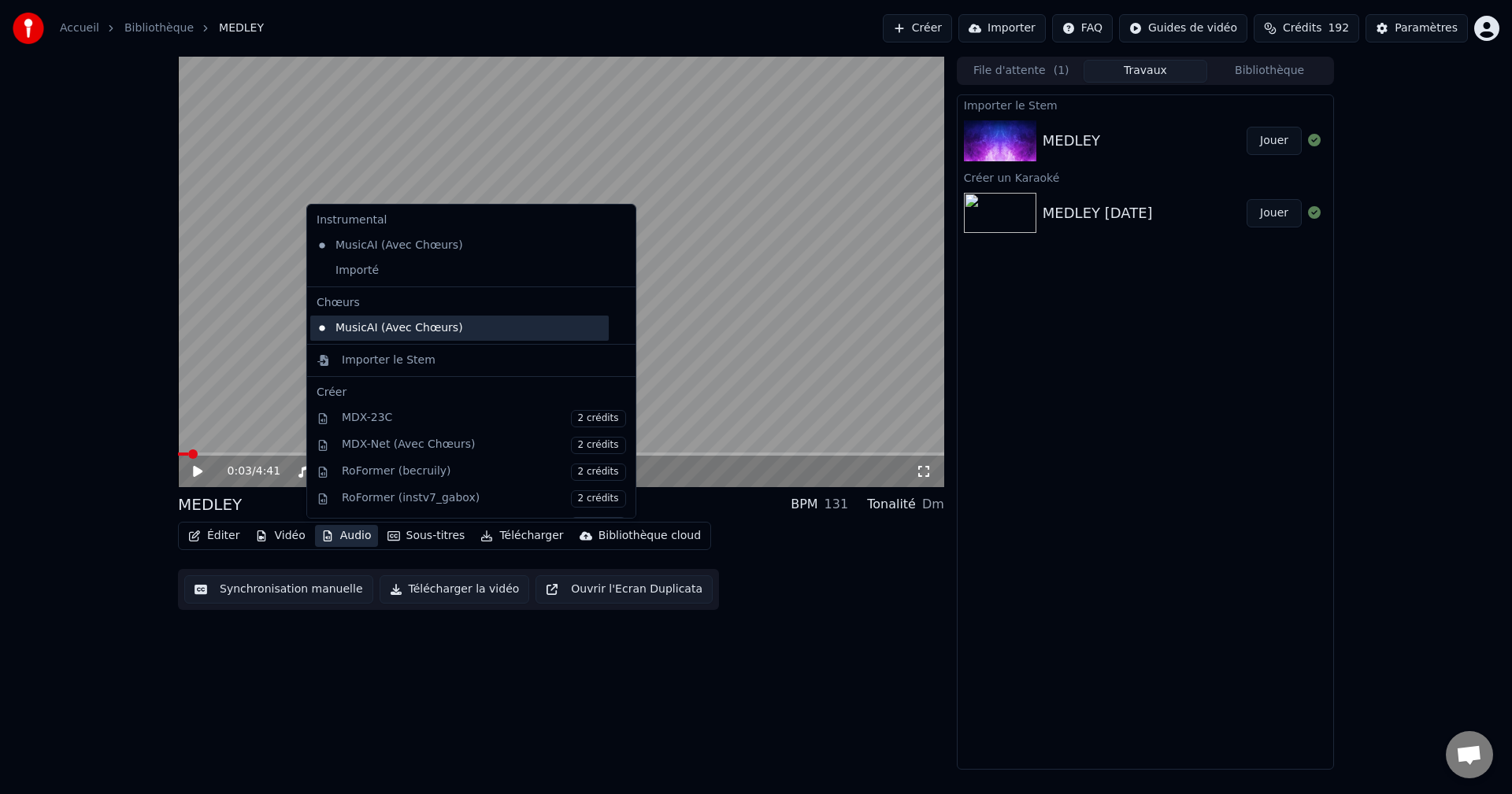
click at [359, 321] on div "MusicAI (Avec Chœurs)" at bounding box center [459, 328] width 298 height 25
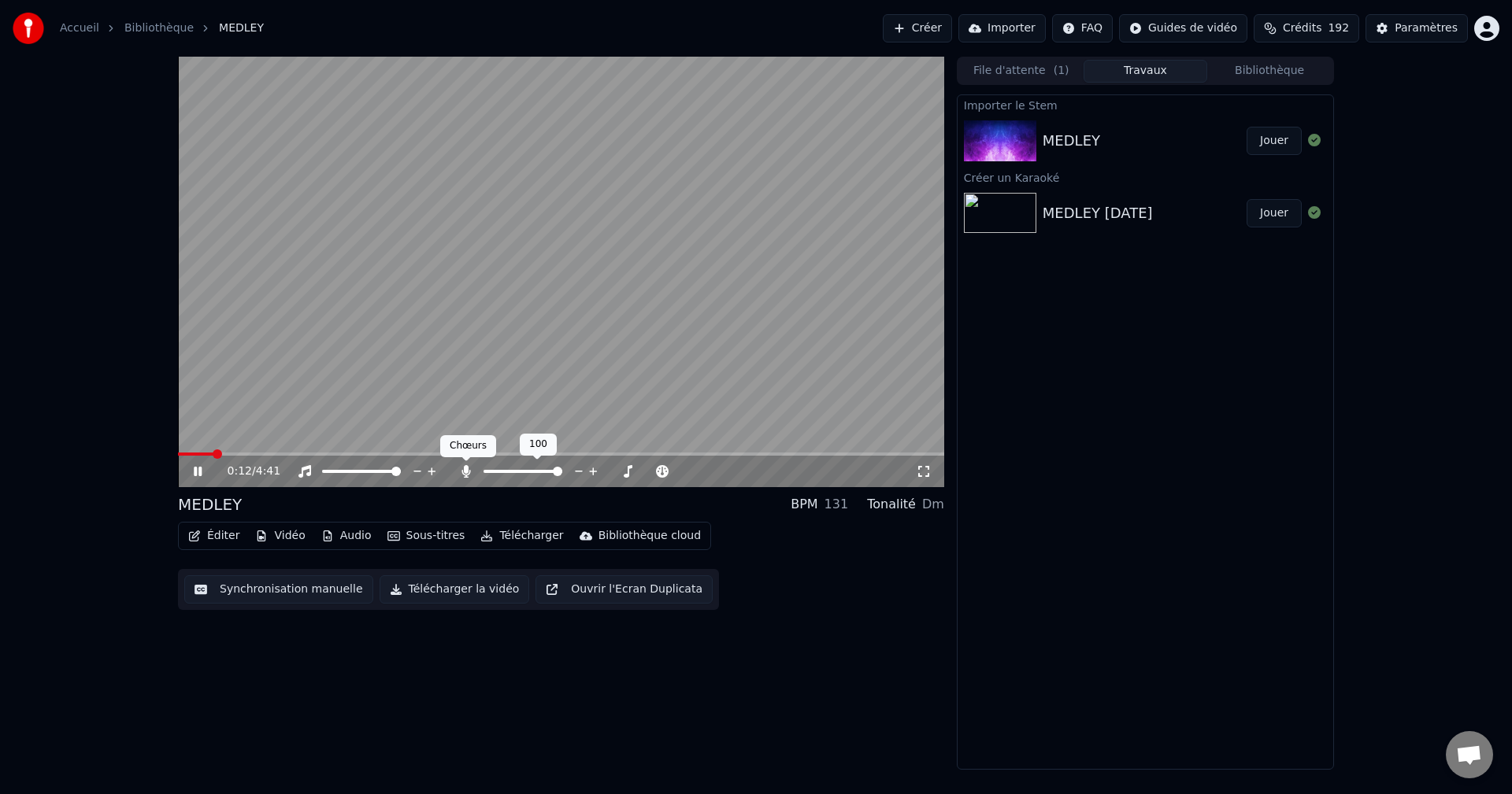
click at [460, 473] on icon at bounding box center [465, 472] width 16 height 13
click at [463, 472] on icon at bounding box center [465, 472] width 16 height 13
click at [287, 452] on video at bounding box center [561, 272] width 766 height 431
click at [338, 453] on span at bounding box center [561, 454] width 766 height 3
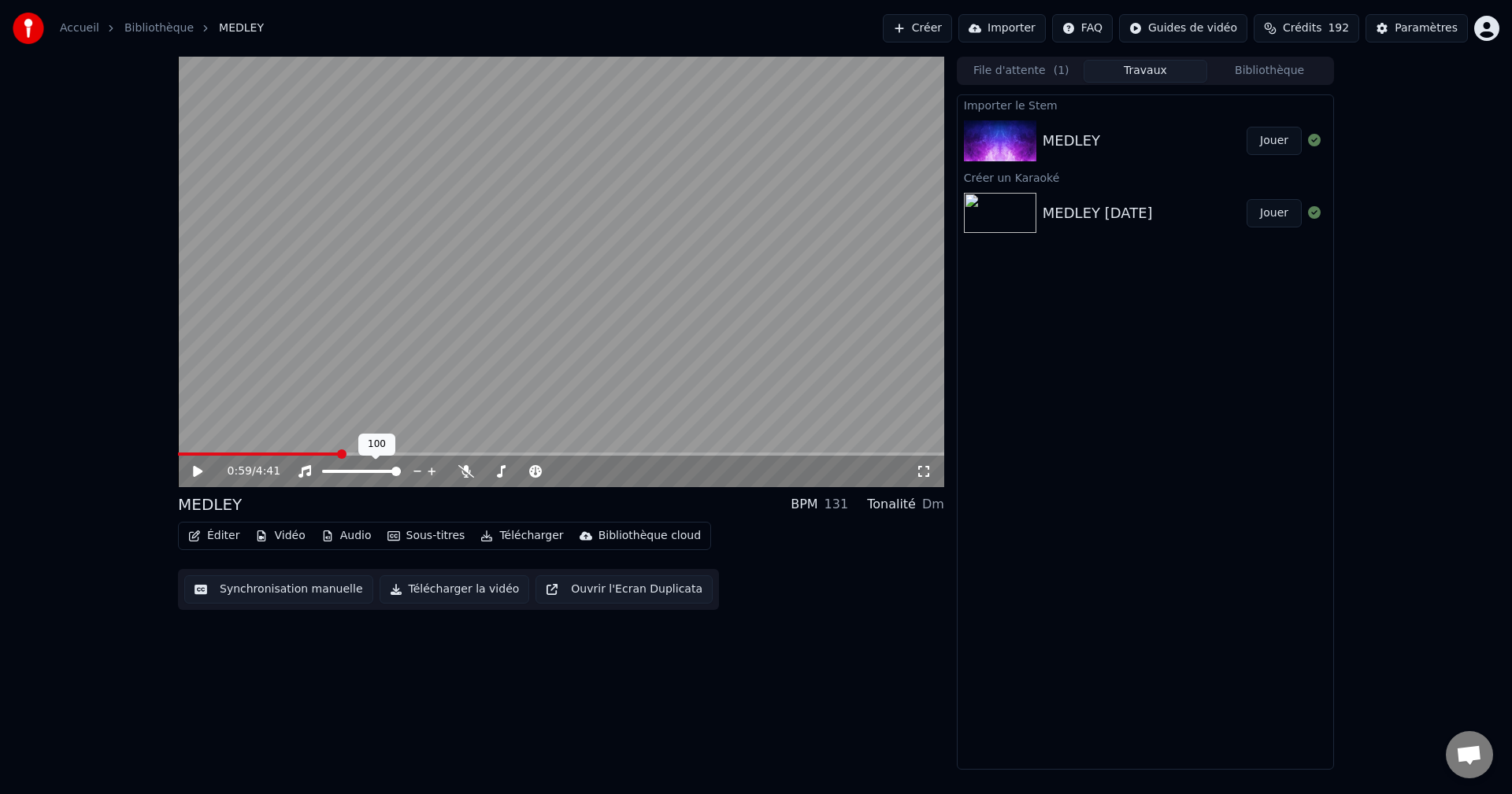
click at [200, 469] on icon at bounding box center [209, 472] width 37 height 13
click at [436, 454] on span at bounding box center [561, 454] width 766 height 3
click at [468, 467] on icon at bounding box center [465, 472] width 16 height 13
click at [468, 469] on icon at bounding box center [465, 472] width 8 height 13
click at [463, 468] on icon at bounding box center [465, 472] width 16 height 13
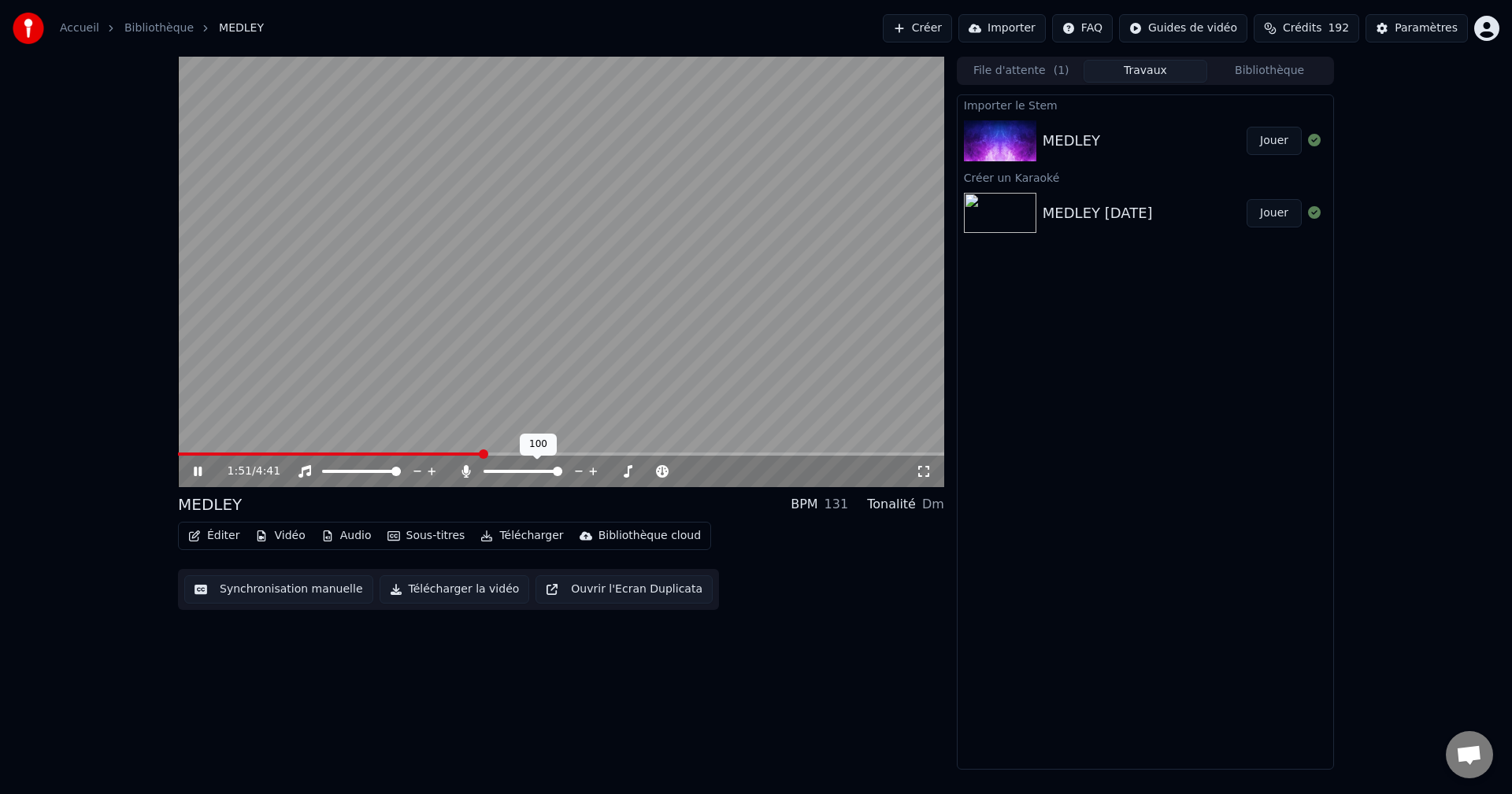
click at [464, 470] on icon at bounding box center [465, 472] width 8 height 13
click at [464, 470] on icon at bounding box center [465, 472] width 16 height 13
click at [464, 470] on icon at bounding box center [465, 472] width 8 height 13
click at [464, 470] on icon at bounding box center [465, 472] width 16 height 13
click at [464, 470] on icon at bounding box center [465, 472] width 8 height 13
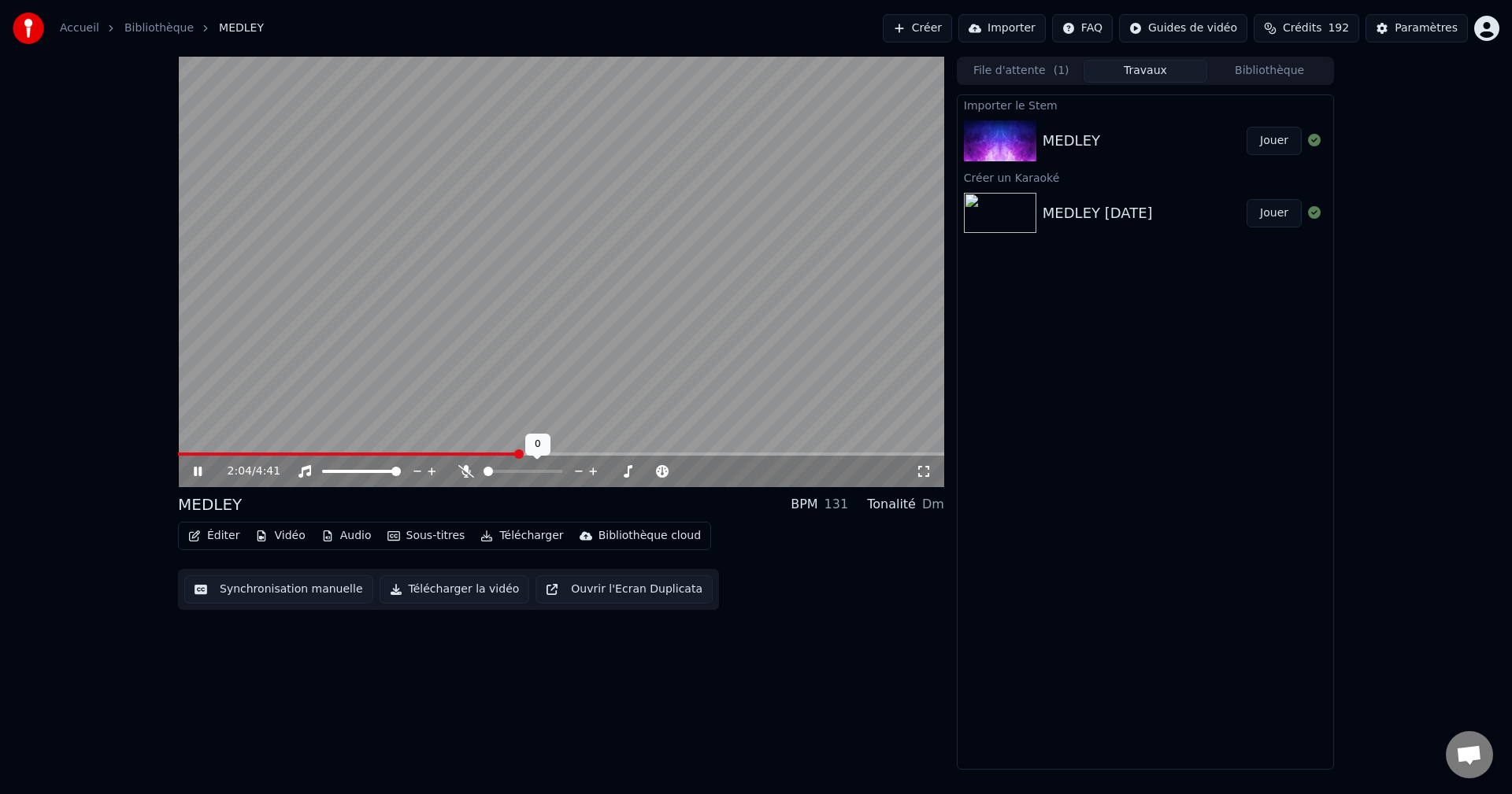
click at [464, 470] on icon at bounding box center [465, 472] width 16 height 13
click at [464, 470] on icon at bounding box center [465, 472] width 8 height 13
click at [464, 470] on icon at bounding box center [465, 472] width 16 height 13
click at [464, 470] on icon at bounding box center [465, 472] width 8 height 13
click at [464, 470] on icon at bounding box center [465, 472] width 16 height 13
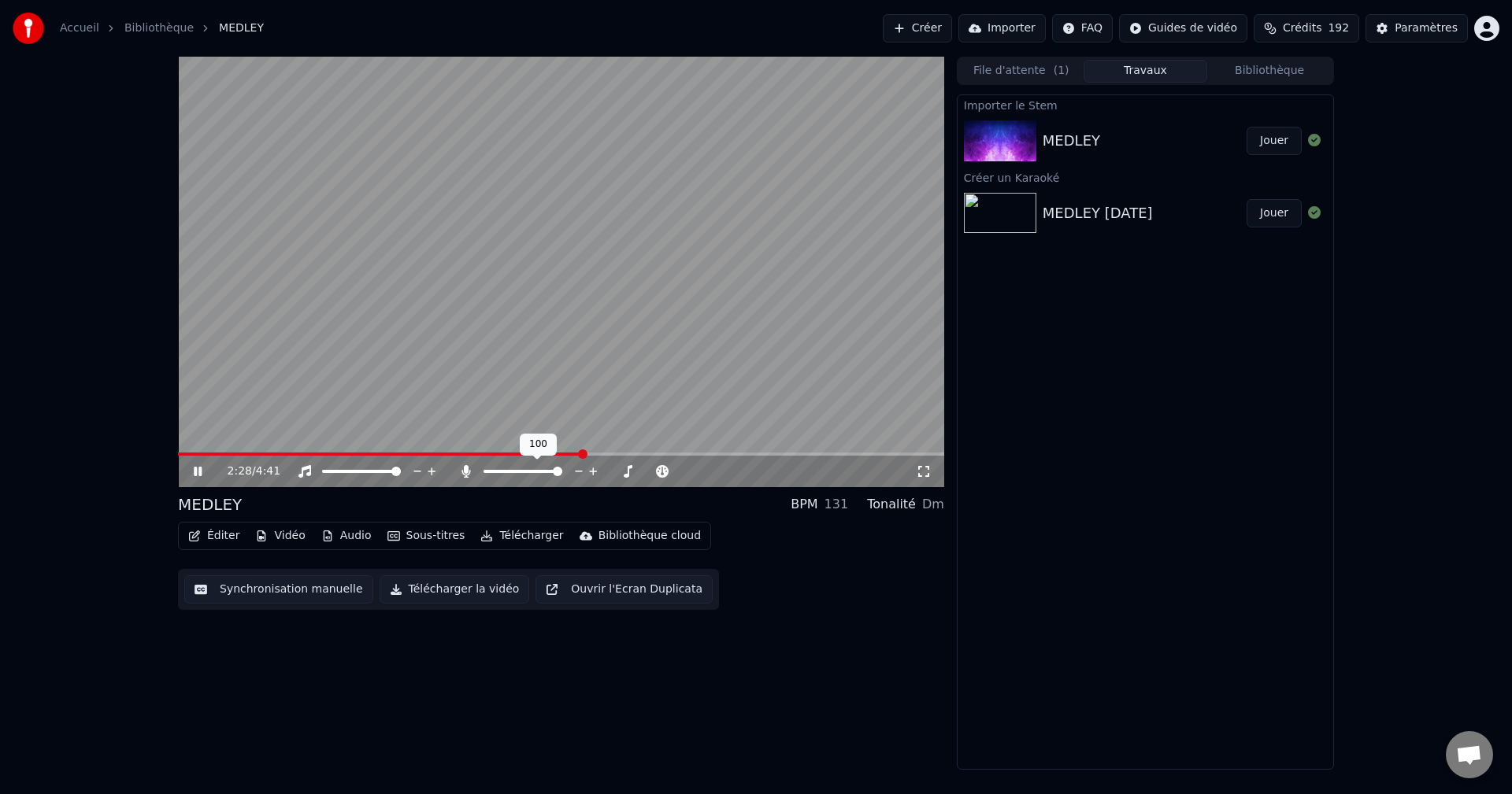
click at [464, 470] on icon at bounding box center [465, 472] width 8 height 13
